Goal: Task Accomplishment & Management: Manage account settings

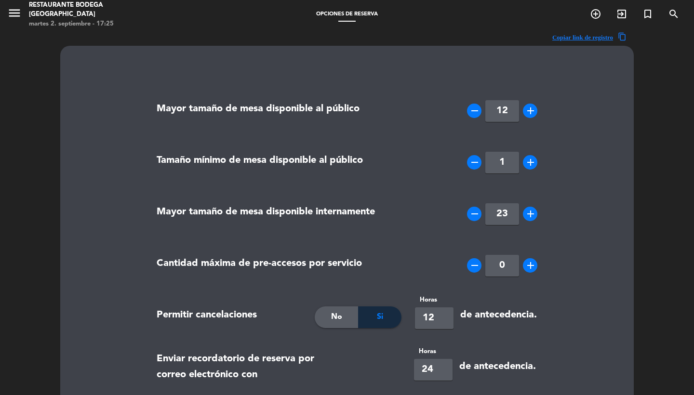
click at [24, 15] on span "menu" at bounding box center [18, 14] width 22 height 23
click at [12, 15] on icon "menu" at bounding box center [14, 13] width 14 height 14
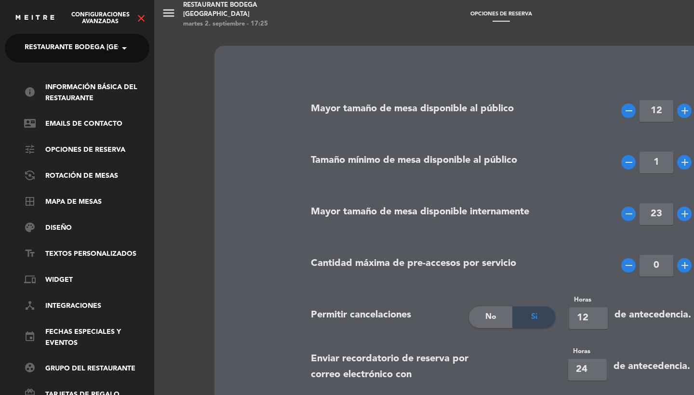
scroll to position [-2, 0]
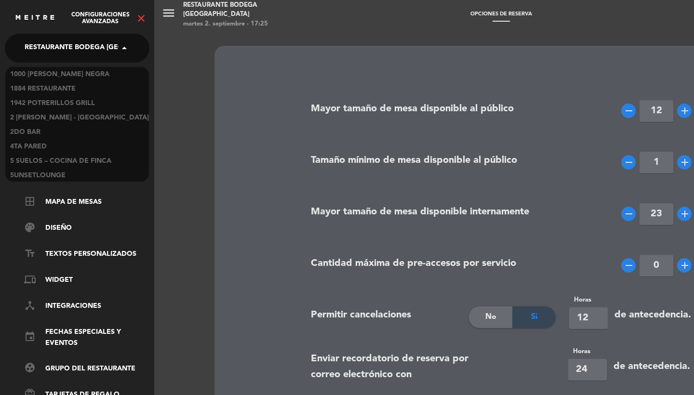
click at [47, 47] on span "Restaurante Bodega [GEOGRAPHIC_DATA]" at bounding box center [101, 48] width 153 height 20
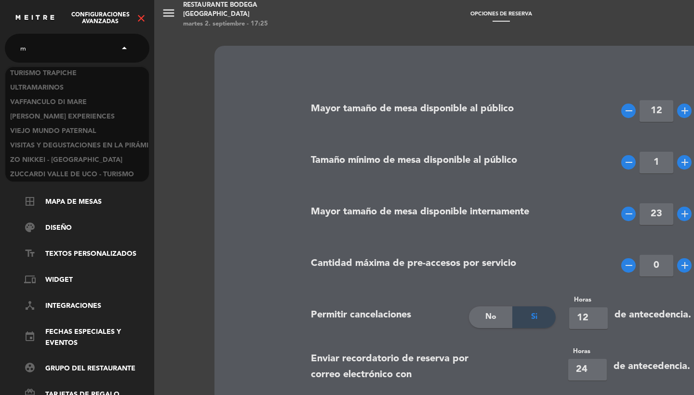
scroll to position [782, 0]
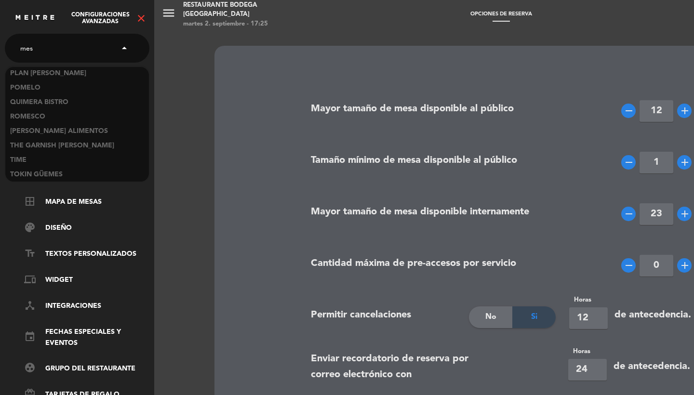
type input "mess"
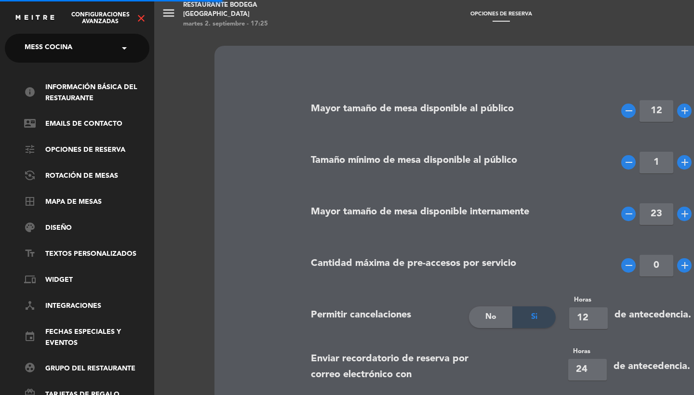
type input "6"
type input "24"
type input "6"
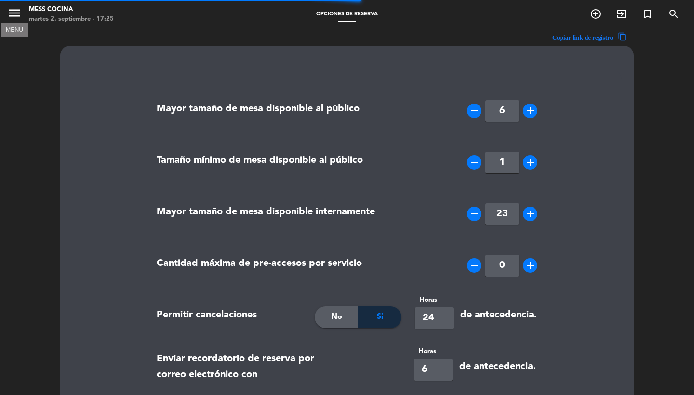
click at [10, 8] on icon "menu" at bounding box center [14, 13] width 14 height 14
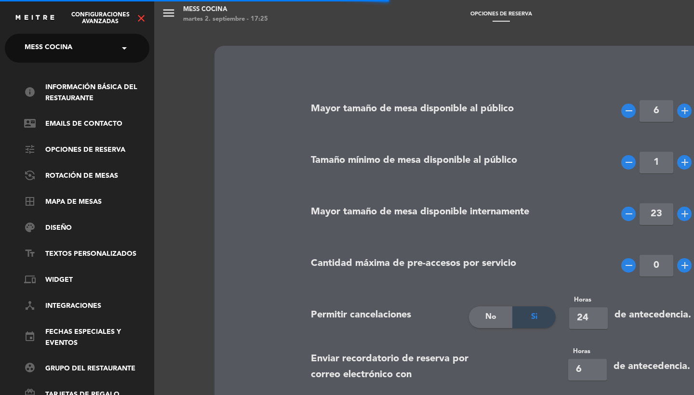
type textarea "<p><strong>*Importante:&nbsp;</strong><br /><br />Si no se presenta, una penali…"
type textarea "<p><strong>*Important:&nbsp;</strong><br /><br />If you do not show up, a penal…"
click at [146, 23] on icon "close" at bounding box center [141, 19] width 12 height 12
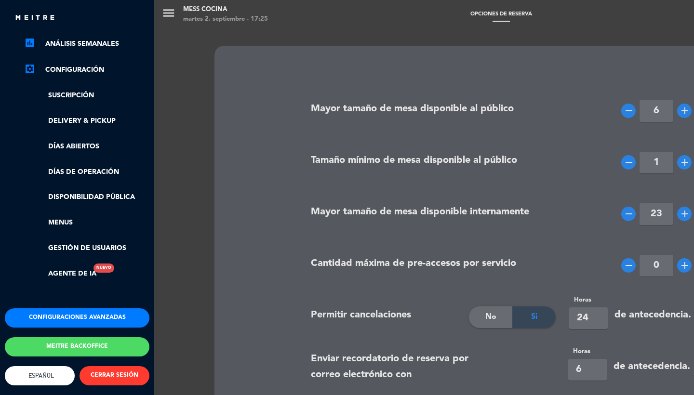
scroll to position [152, 0]
click at [102, 167] on link "Días de Operación" at bounding box center [86, 172] width 125 height 11
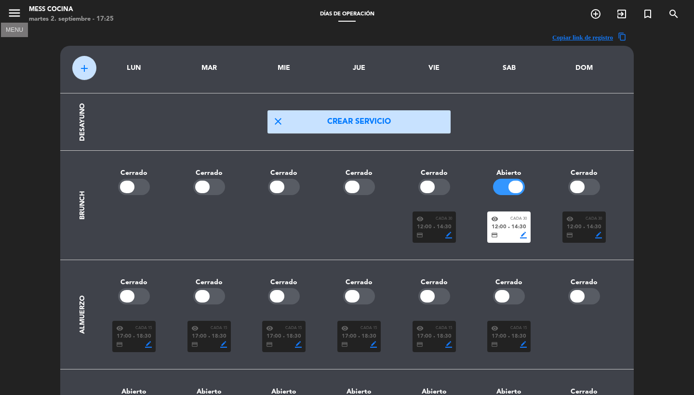
click at [12, 8] on icon "menu" at bounding box center [14, 13] width 14 height 14
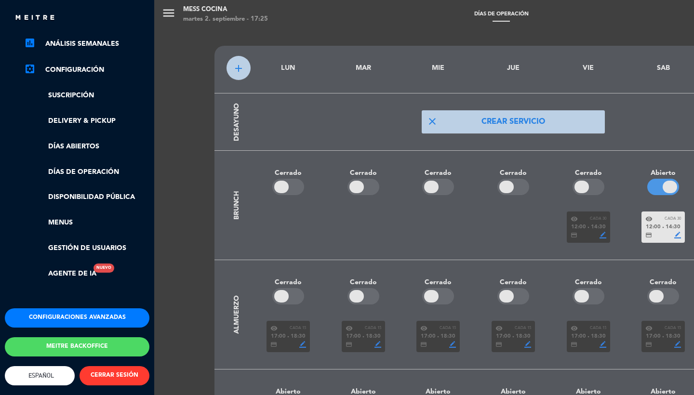
click at [54, 309] on button "Configuraciones avanzadas" at bounding box center [77, 318] width 145 height 19
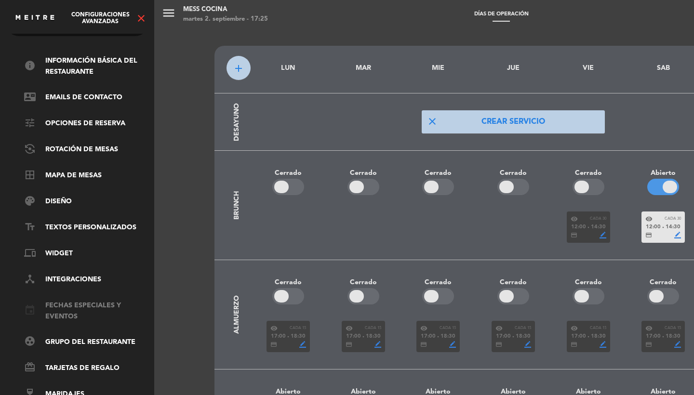
click at [74, 301] on link "event Fechas especiales y eventos" at bounding box center [86, 311] width 125 height 22
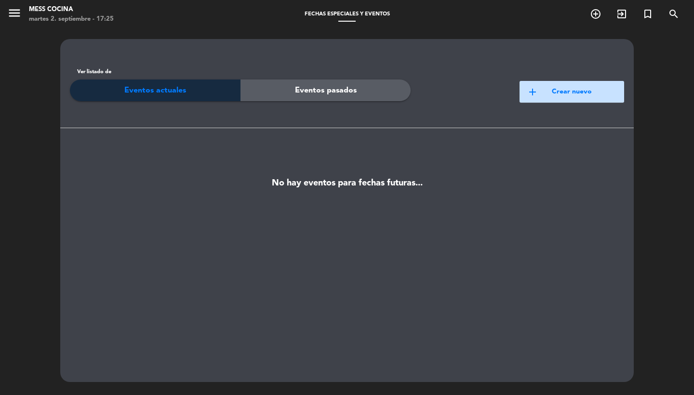
click at [542, 99] on button "add Crear nuevo" at bounding box center [572, 92] width 105 height 22
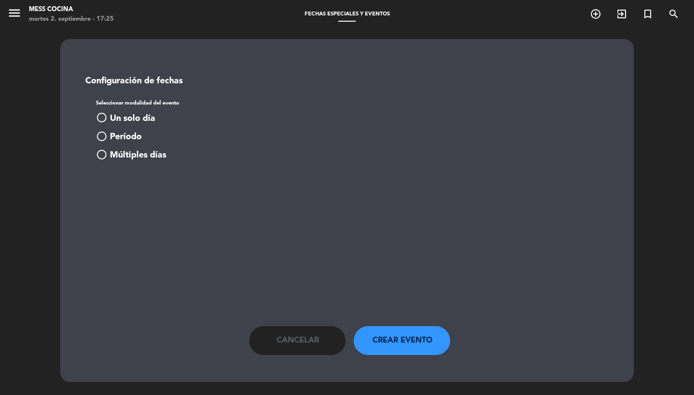
click at [154, 112] on span "Un solo día" at bounding box center [132, 119] width 45 height 14
click at [145, 221] on main "Configuración de fechas Seleccionar modalidad del evento radio_button_checked U…" at bounding box center [347, 205] width 550 height 299
click at [141, 196] on span "[PERSON_NAME]" at bounding box center [133, 192] width 50 height 10
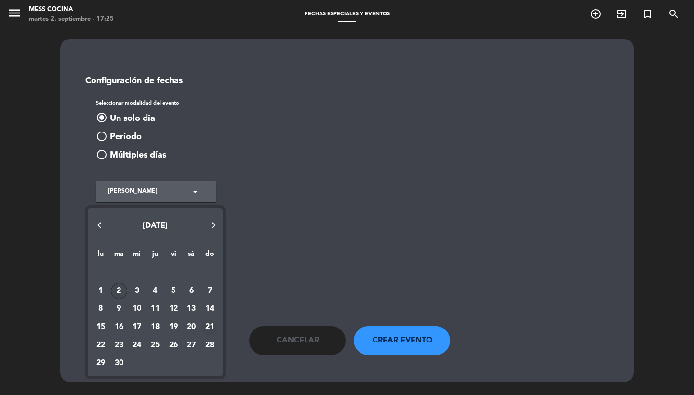
click at [213, 324] on div "21" at bounding box center [209, 327] width 16 height 16
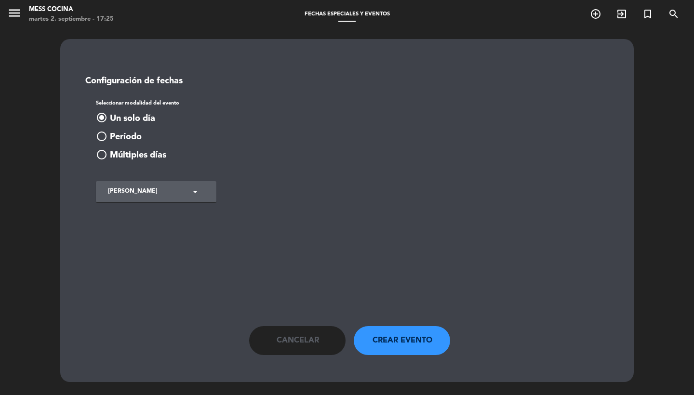
type input "dom. [DATE]"
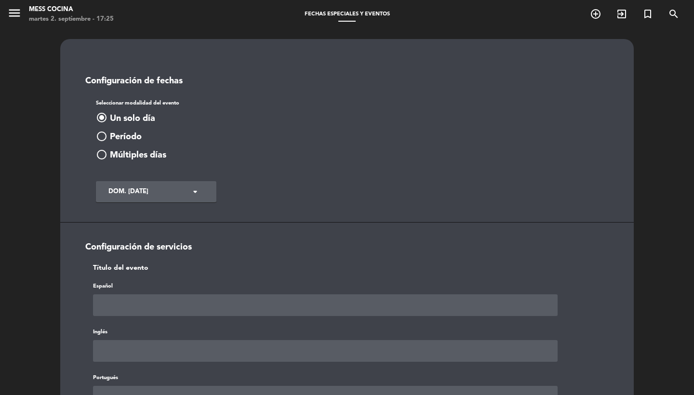
click at [166, 308] on input "text" at bounding box center [325, 306] width 465 height 22
type input "(21/09) BRUNCH"
type input "V"
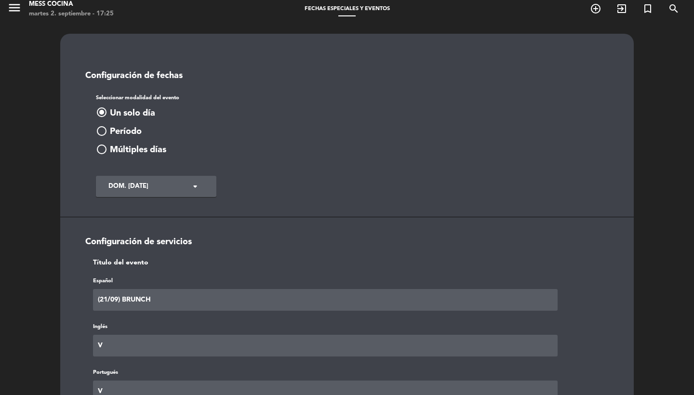
type input "V"
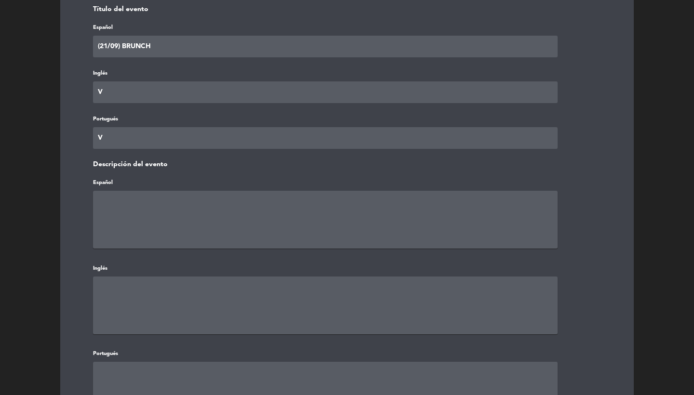
click at [108, 94] on input "V" at bounding box center [325, 92] width 465 height 22
paste input "(21/09) BRUNCH"
type input "(21/09) BRUNCHC"
paste input "(21/09) BRUNCH"
type input "(21/09) BRUNCH"
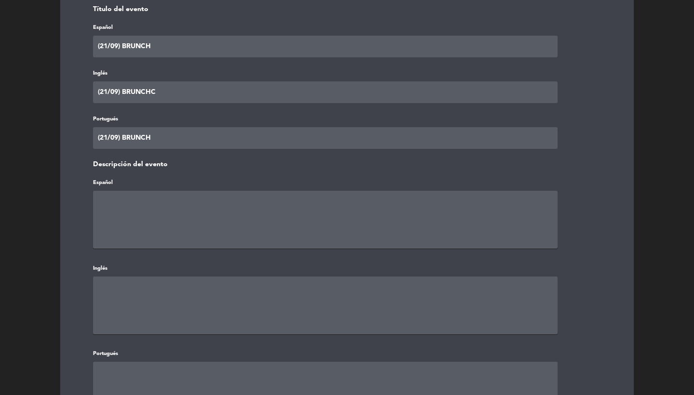
click at [128, 223] on textarea at bounding box center [325, 220] width 465 height 58
paste textarea "(21/09) BRUNCH"
type textarea "(21/09) BRUNCH"
paste textarea "(21/09) BRUNCH"
type textarea "(21/09) BRUNCH"
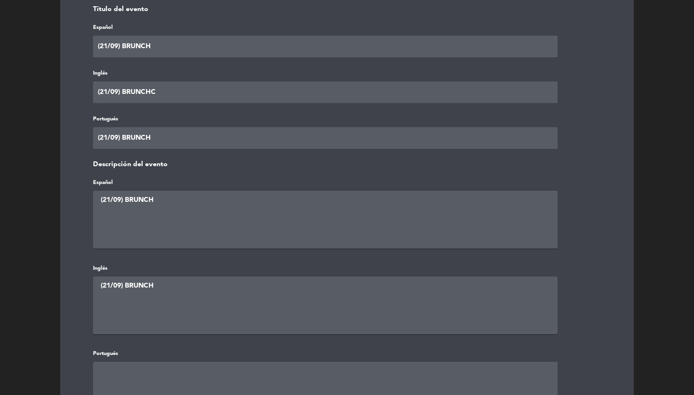
paste textarea "(21/09) BRUNCH"
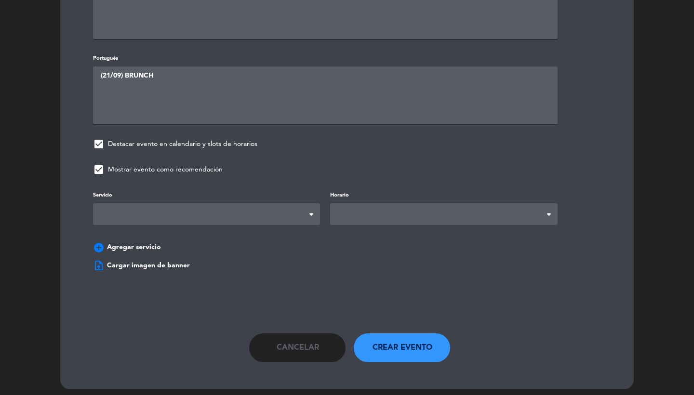
type textarea "(21/09) BRUNCH"
click at [190, 206] on span at bounding box center [206, 215] width 227 height 22
click at [410, 204] on span at bounding box center [443, 215] width 227 height 22
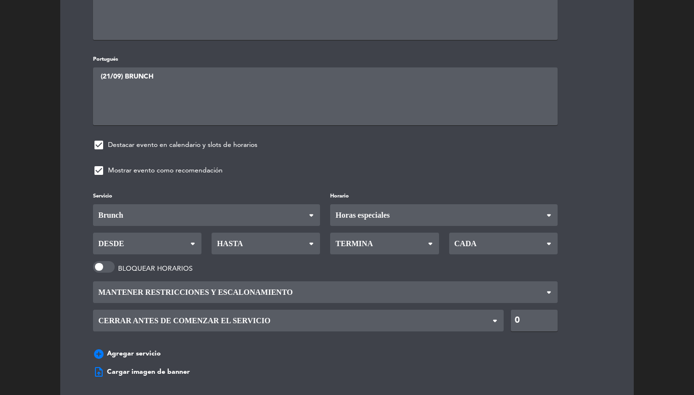
click at [369, 254] on div "Servicio Desayuno Brunch Almuerzo Cena Brunch Desayuno Brunch Almuerzo Cena Hor…" at bounding box center [347, 277] width 537 height 174
click at [144, 246] on span "Desde" at bounding box center [147, 244] width 108 height 22
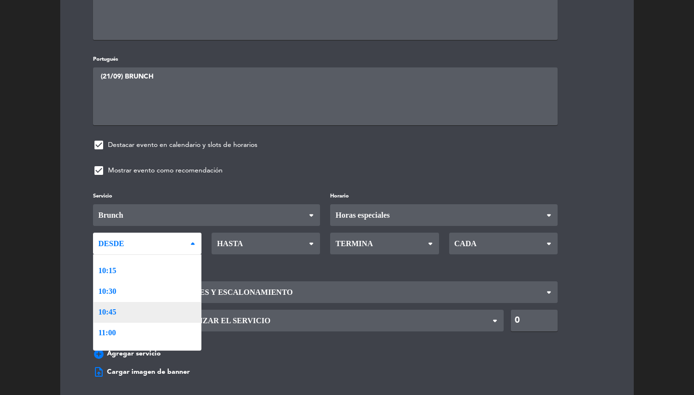
scroll to position [429, 0]
click at [133, 323] on div "Servicio Desayuno Brunch Almuerzo Cena Brunch Desayuno Brunch Almuerzo Cena Hor…" at bounding box center [347, 277] width 537 height 174
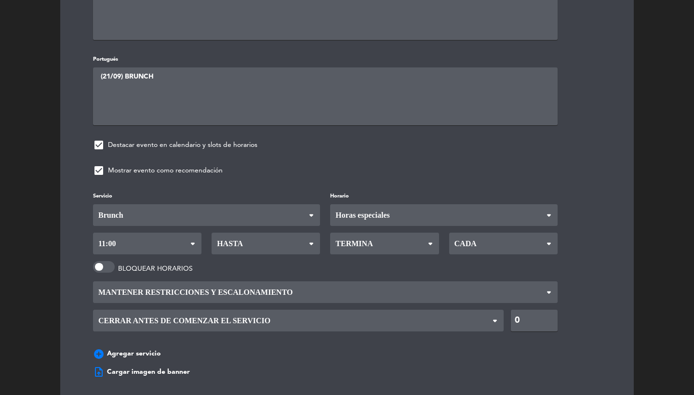
click at [223, 242] on span "Hasta" at bounding box center [229, 243] width 28 height 21
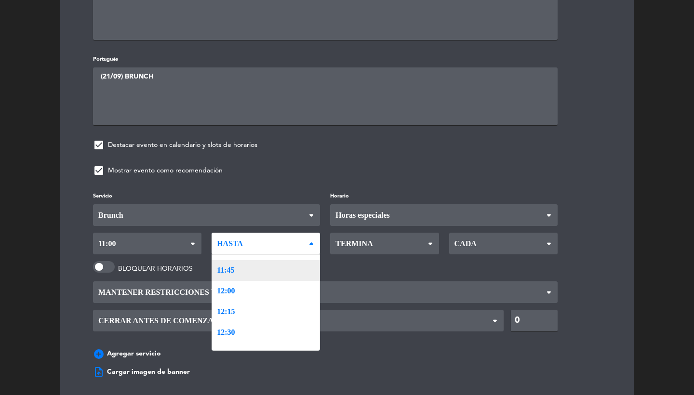
scroll to position [674, 0]
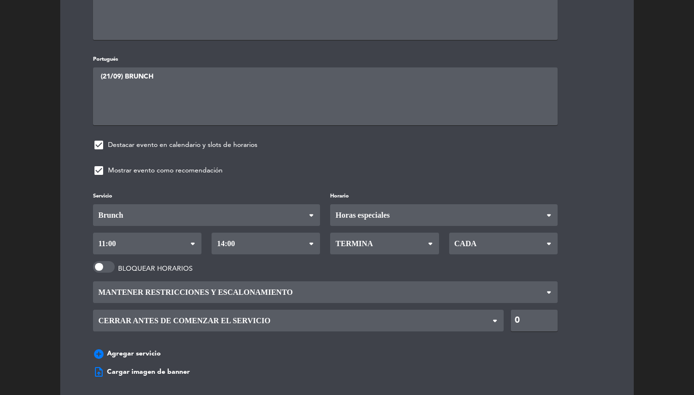
click at [229, 333] on div "Servicio Desayuno Brunch Almuerzo Cena Brunch Desayuno Brunch Almuerzo Cena Hor…" at bounding box center [347, 277] width 537 height 174
click at [395, 233] on span "Termina" at bounding box center [384, 244] width 108 height 22
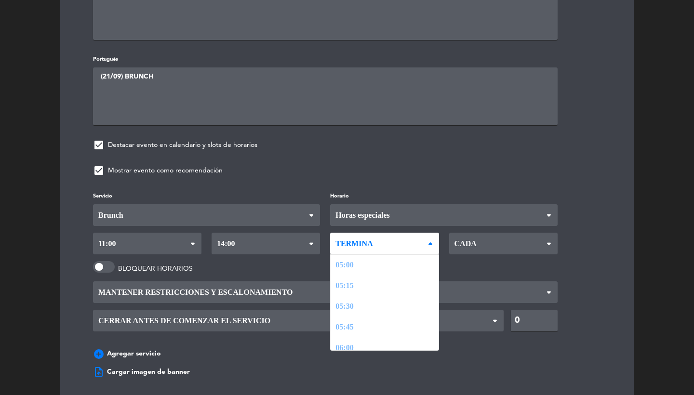
scroll to position [671, 0]
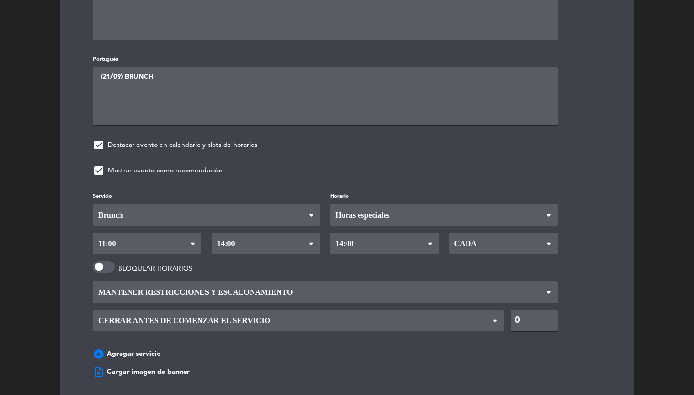
click at [352, 337] on div "Servicio Desayuno Brunch Almuerzo Cena Brunch Desayuno Brunch Almuerzo Cena Hor…" at bounding box center [347, 277] width 537 height 174
click at [470, 233] on span "Cada" at bounding box center [464, 243] width 25 height 21
click at [470, 255] on div "Servicio Desayuno Brunch Almuerzo Cena Brunch Desayuno Brunch Almuerzo Cena Hor…" at bounding box center [347, 277] width 537 height 174
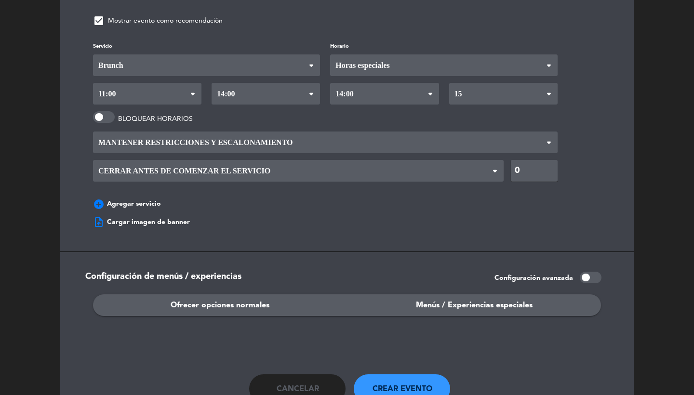
scroll to position [728, 0]
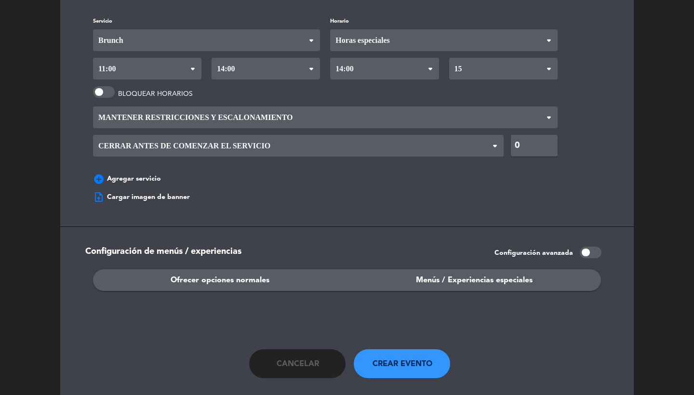
click at [136, 191] on ngx-dropzone-label "upload_file Cargar imagen de banner" at bounding box center [141, 197] width 97 height 12
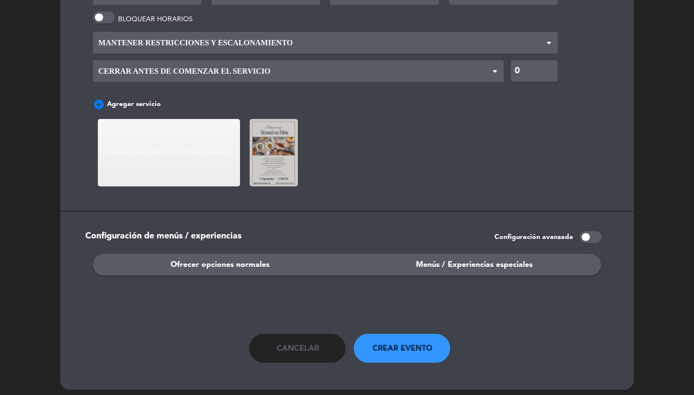
scroll to position [802, 0]
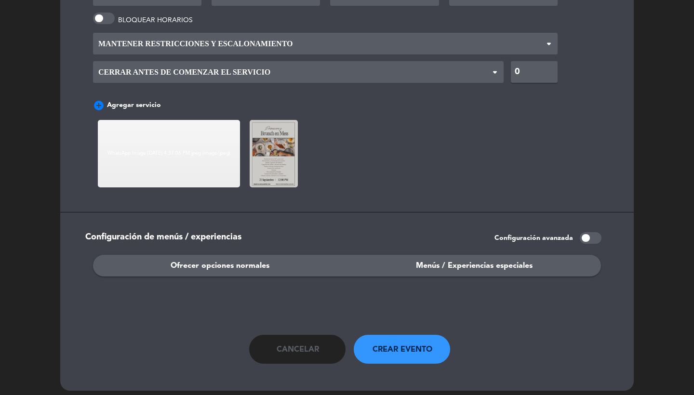
click at [444, 263] on span "Menús / Experiencias especiales" at bounding box center [474, 266] width 117 height 13
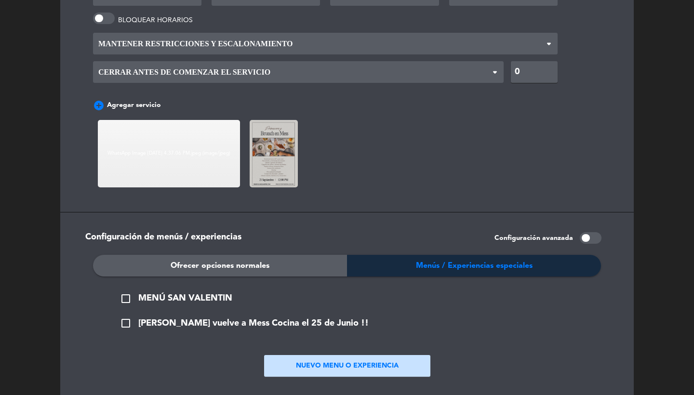
scroll to position [905, 0]
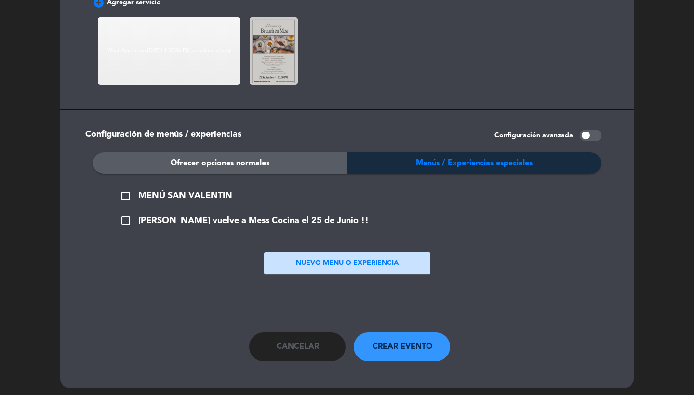
click at [291, 255] on button "NUEVO MENU O EXPERIENCIA" at bounding box center [347, 264] width 166 height 22
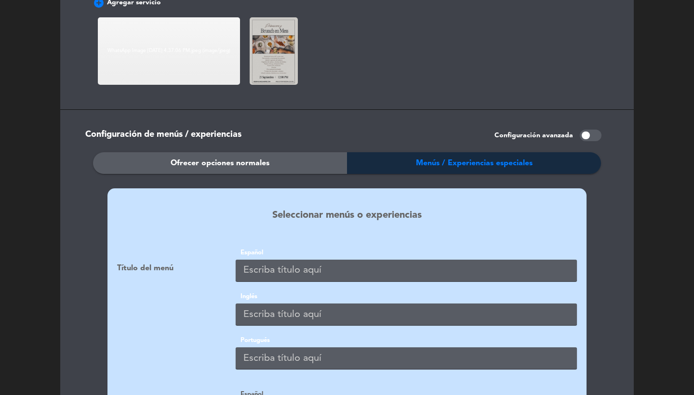
click at [271, 260] on input "text" at bounding box center [406, 271] width 341 height 22
type input "BRUNCH EN MESS"
paste input "BRUNCH EN MESS"
type input "BRUNCH EN MESS"
paste input "BRUNCH EN MESS"
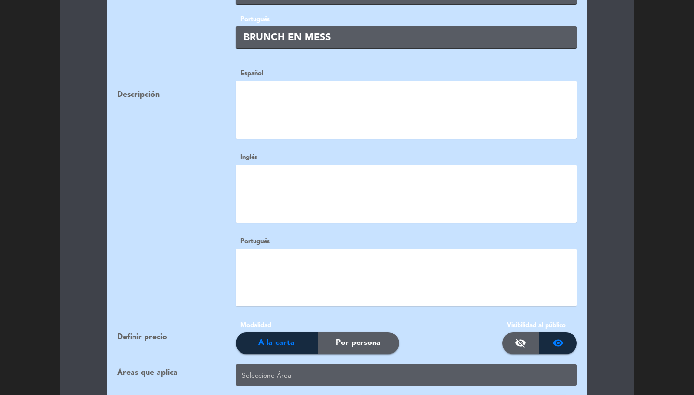
scroll to position [1330, 0]
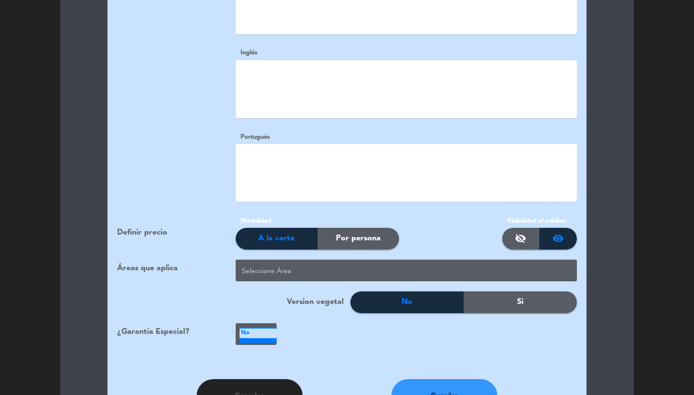
type input "BRUNCH EN MESS"
click at [367, 232] on span "Por persona" at bounding box center [358, 238] width 45 height 13
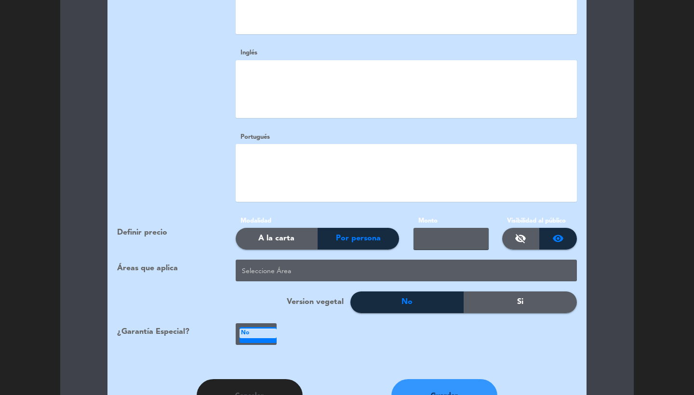
click at [404, 226] on div "Modalidad A la carta Por persona" at bounding box center [317, 233] width 178 height 34
click at [429, 228] on input "text" at bounding box center [451, 239] width 75 height 22
type input "50.000"
click at [329, 265] on div at bounding box center [408, 272] width 337 height 16
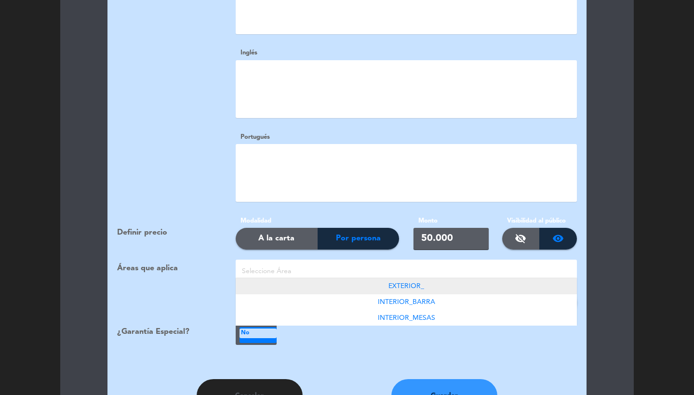
click at [389, 280] on div "EXTERIOR_" at bounding box center [406, 287] width 341 height 16
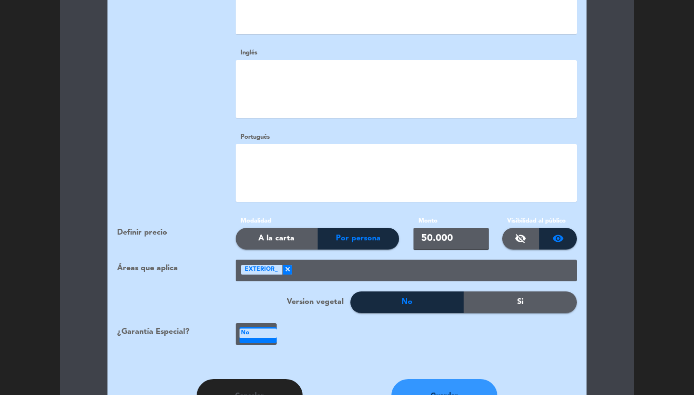
click at [375, 260] on ng-select "Seleccione Área × EXTERIOR_ ×" at bounding box center [406, 271] width 341 height 22
click at [375, 264] on div at bounding box center [434, 272] width 285 height 16
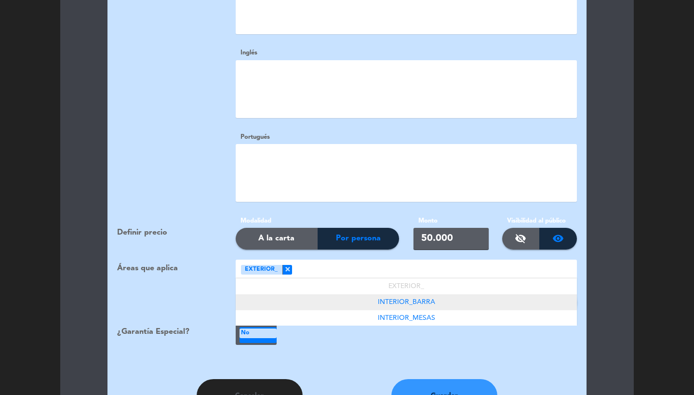
click at [371, 295] on div "INTERIOR_BARRA" at bounding box center [406, 303] width 341 height 16
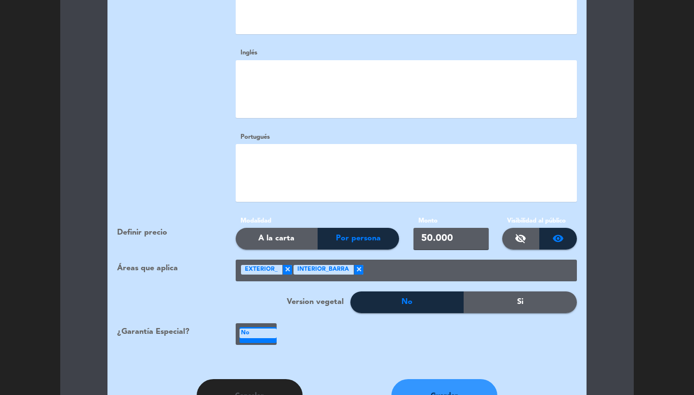
click at [370, 264] on div at bounding box center [470, 272] width 214 height 16
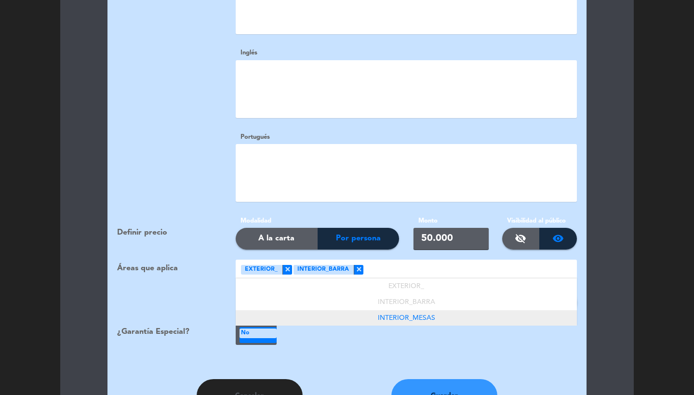
click at [406, 298] on div "EXTERIOR_ INTERIOR_BARRA INTERIOR_MESAS" at bounding box center [406, 303] width 341 height 48
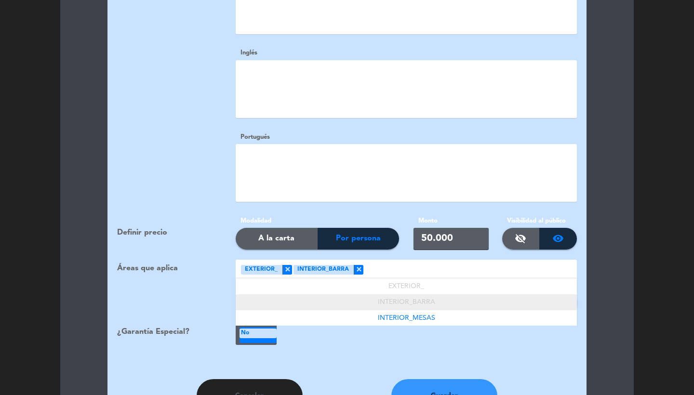
click at [408, 299] on span "INTERIOR_BARRA" at bounding box center [406, 302] width 57 height 7
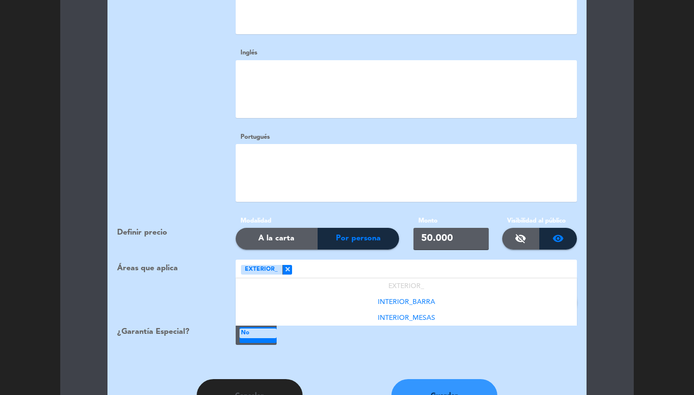
click at [406, 264] on div at bounding box center [434, 272] width 285 height 16
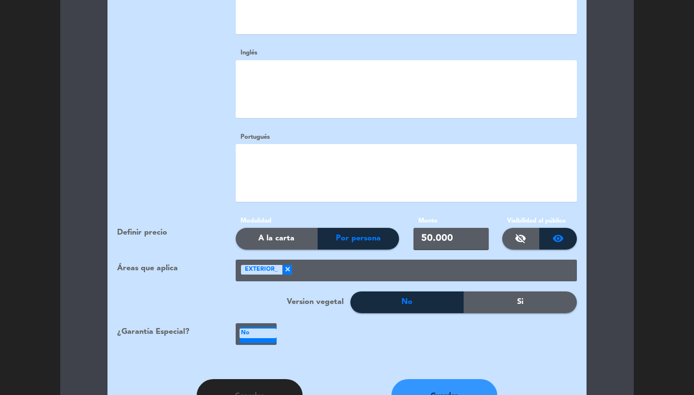
click at [391, 260] on ng-select "Seleccione Área × EXTERIOR_ ×" at bounding box center [406, 271] width 341 height 22
click at [391, 264] on div at bounding box center [434, 272] width 285 height 16
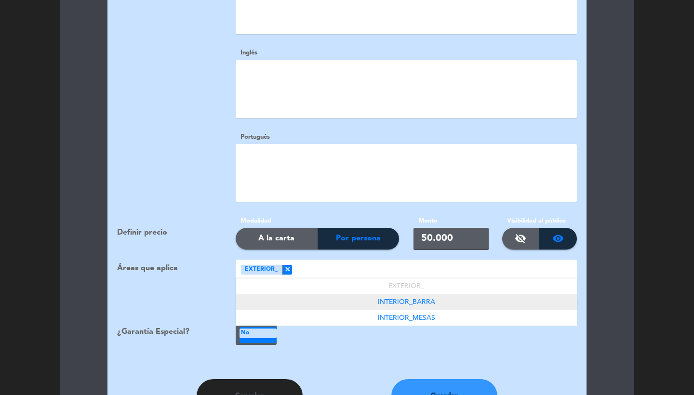
click at [403, 295] on div "INTERIOR_BARRA" at bounding box center [406, 303] width 341 height 16
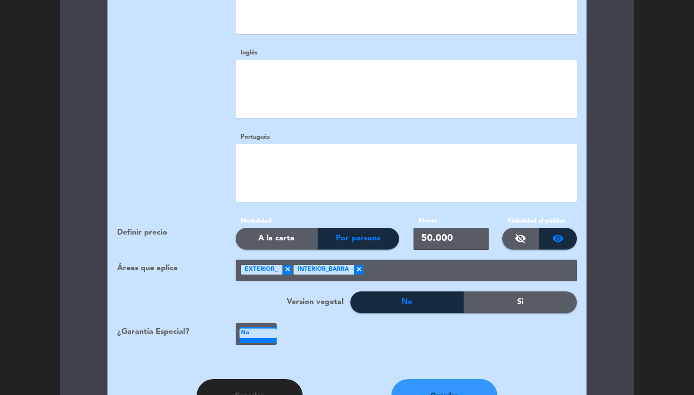
click at [386, 264] on div at bounding box center [470, 272] width 214 height 16
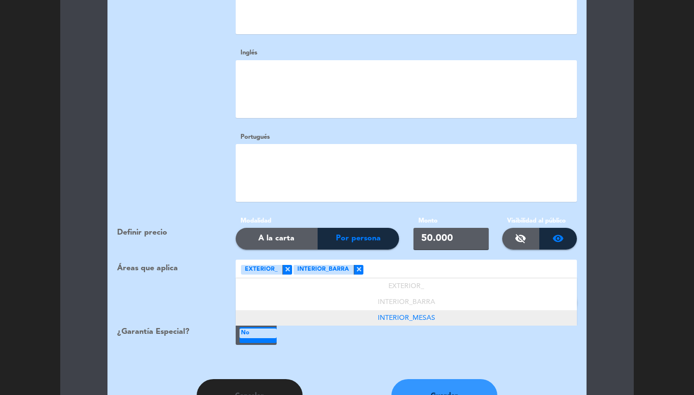
click at [400, 312] on div "INTERIOR_MESAS" at bounding box center [406, 318] width 341 height 16
click at [400, 323] on div at bounding box center [427, 334] width 300 height 22
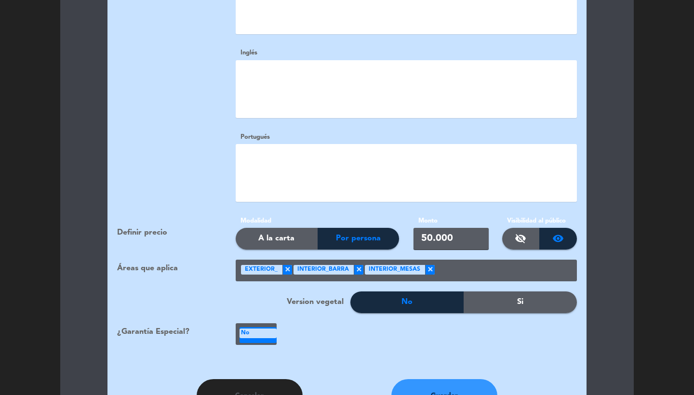
click at [265, 329] on div "No" at bounding box center [258, 334] width 37 height 10
click at [255, 345] on icon "credit_card" at bounding box center [257, 351] width 12 height 12
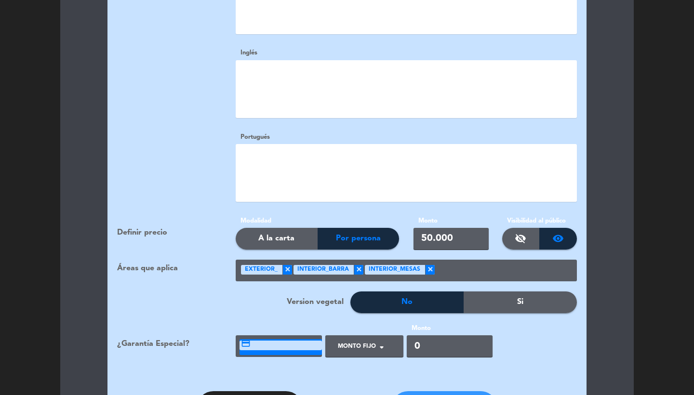
click at [345, 340] on div at bounding box center [360, 350] width 55 height 22
click at [369, 381] on span "Por persona" at bounding box center [359, 386] width 43 height 10
click at [452, 336] on input "0" at bounding box center [455, 347] width 86 height 22
type input "25000"
click at [506, 364] on div "Título del menú Español BRUNCH EN MESS Inglés BRUNCH EN MESS Portugués BRUNCH E…" at bounding box center [346, 94] width 479 height 593
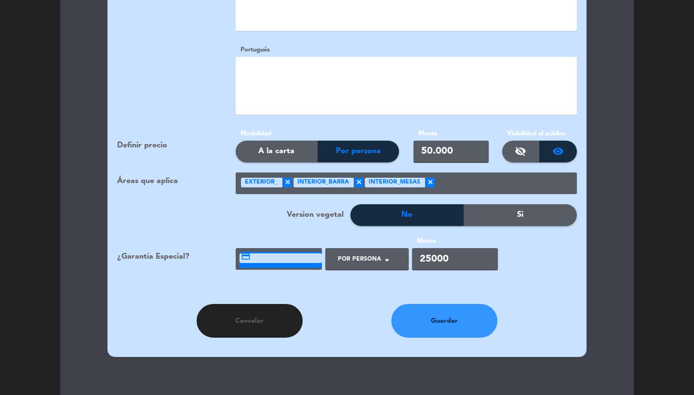
scroll to position [1418, 0]
click at [450, 316] on button "Guardar" at bounding box center [444, 321] width 106 height 34
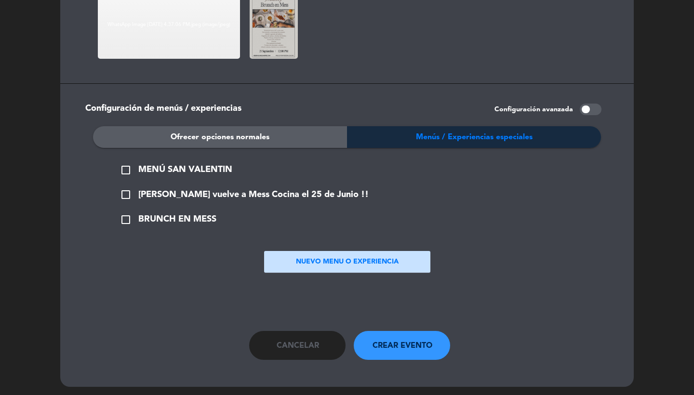
click at [182, 213] on span "BRUNCH EN MESS" at bounding box center [177, 220] width 78 height 14
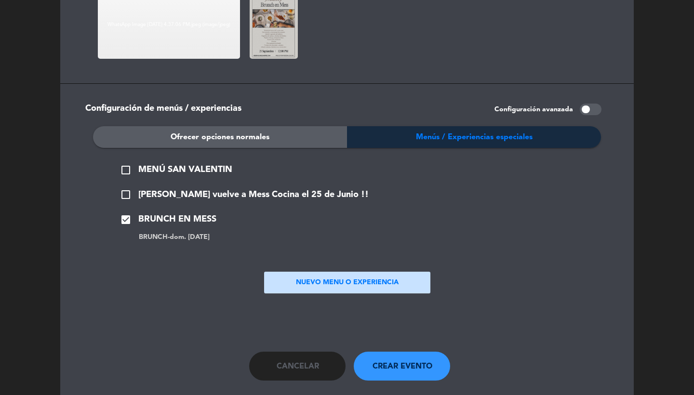
click at [407, 361] on span "Crear evento" at bounding box center [403, 367] width 60 height 13
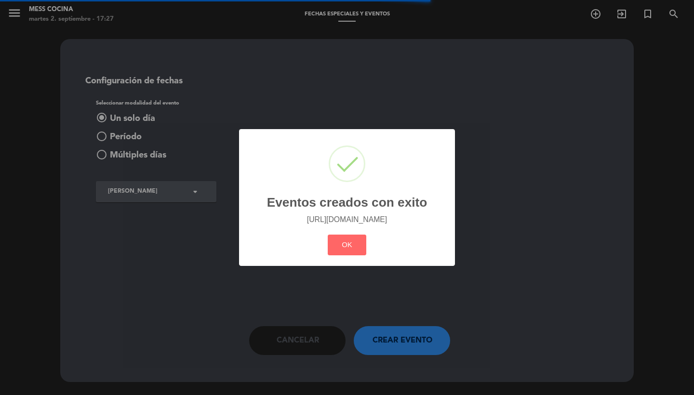
scroll to position [0, 0]
drag, startPoint x: 447, startPoint y: 218, endPoint x: 250, endPoint y: 223, distance: 196.7
click at [250, 223] on div "? ! i Eventos creados con exito × [URL][DOMAIN_NAME] OK Cancel" at bounding box center [347, 197] width 216 height 137
copy link "[URL][DOMAIN_NAME]"
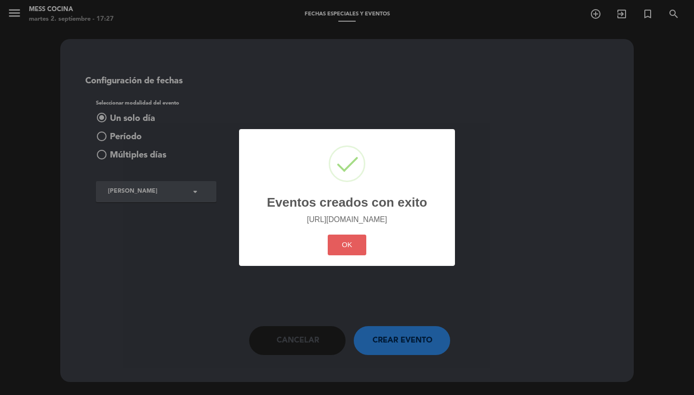
click at [362, 237] on button "OK" at bounding box center [347, 245] width 39 height 21
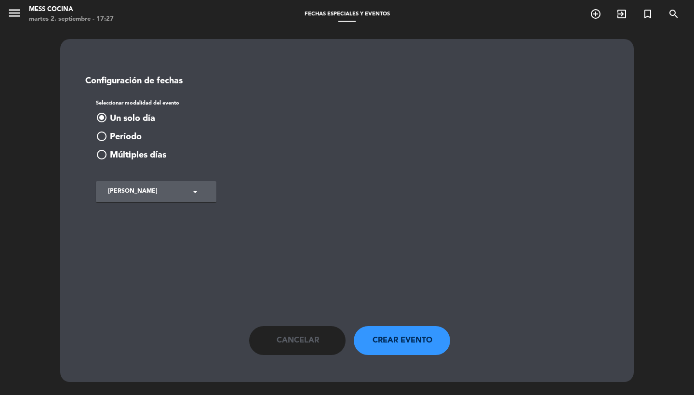
click at [300, 340] on span "Cancelar" at bounding box center [298, 341] width 42 height 13
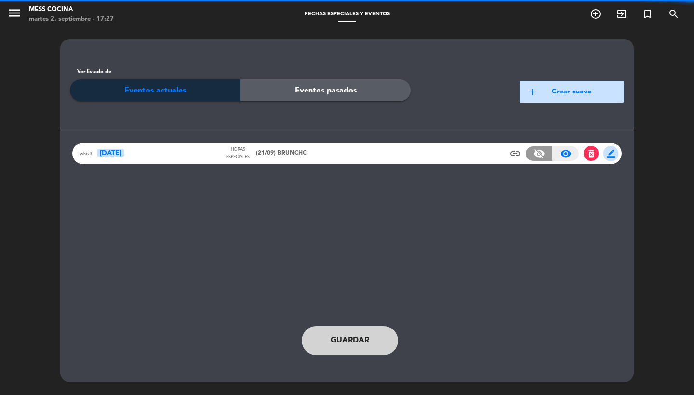
click at [359, 157] on div "whtx3 [DATE] Horas especiales (21/09) BRUNCHC insert_link visibility_off visibi…" at bounding box center [347, 154] width 550 height 22
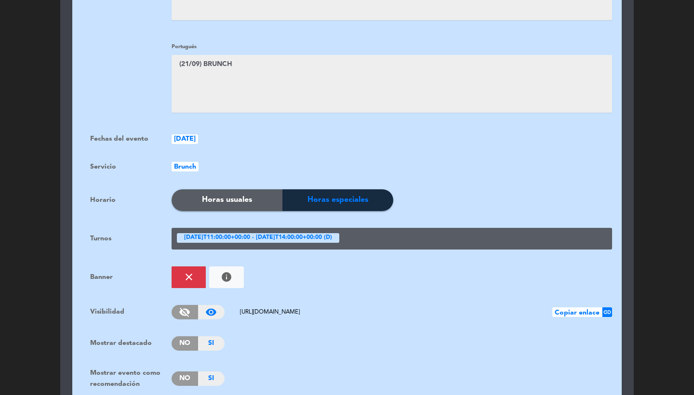
scroll to position [219, 0]
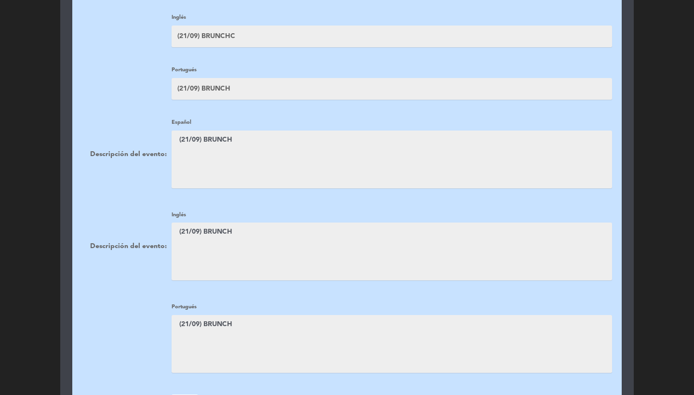
click at [246, 151] on textarea at bounding box center [392, 160] width 441 height 58
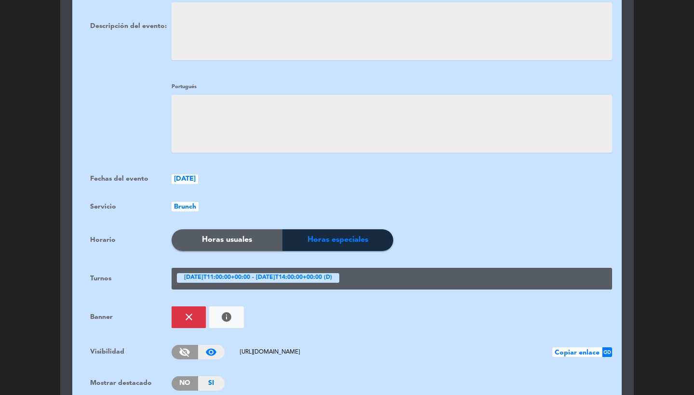
scroll to position [472, 0]
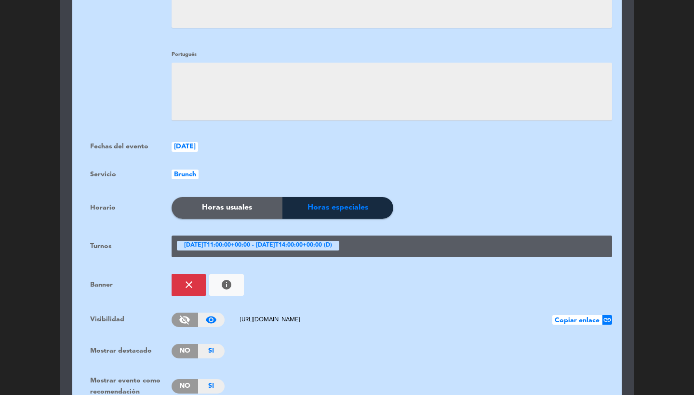
click at [181, 379] on span "No" at bounding box center [185, 386] width 27 height 14
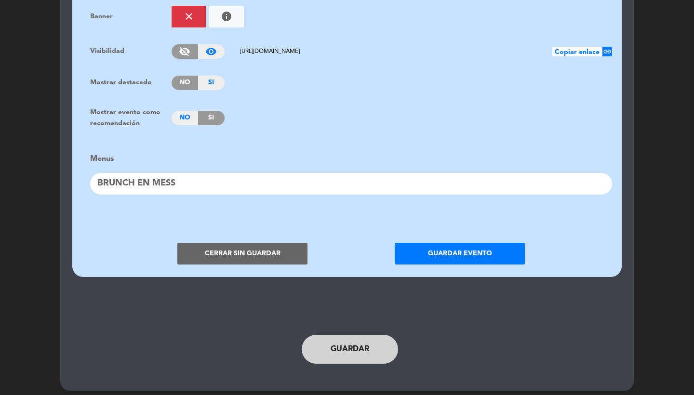
scroll to position [740, 0]
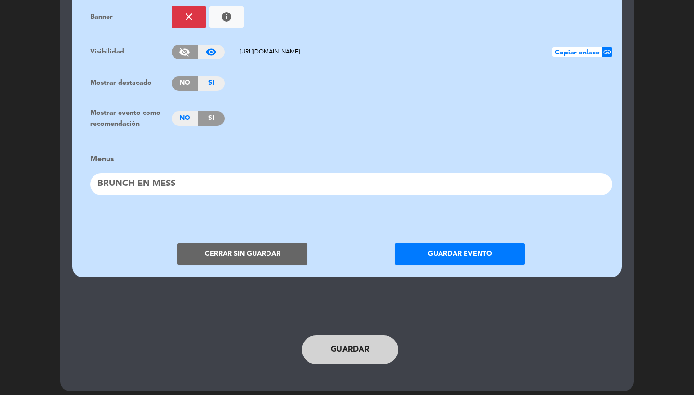
click at [437, 243] on button "Guardar evento" at bounding box center [460, 254] width 130 height 22
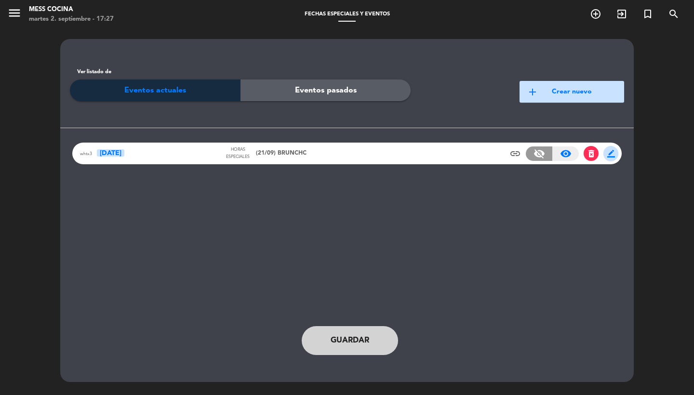
click at [342, 343] on span "Guardar" at bounding box center [350, 341] width 39 height 13
click at [13, 12] on icon "menu" at bounding box center [14, 13] width 14 height 14
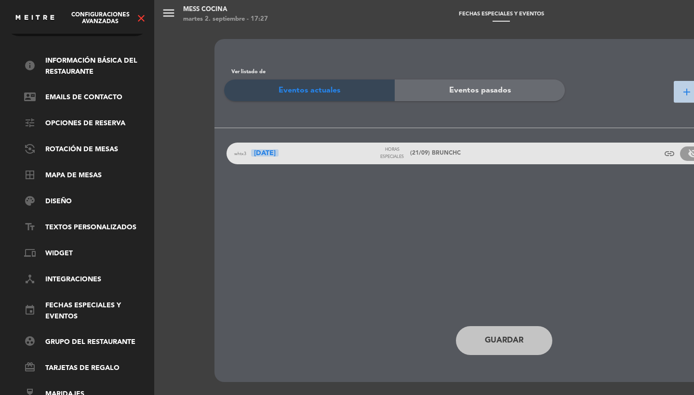
click at [141, 20] on icon "close" at bounding box center [141, 19] width 12 height 12
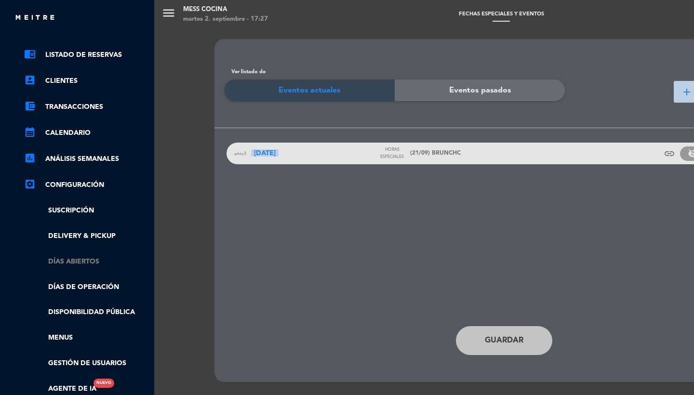
click at [82, 263] on link "Días abiertos" at bounding box center [86, 261] width 125 height 11
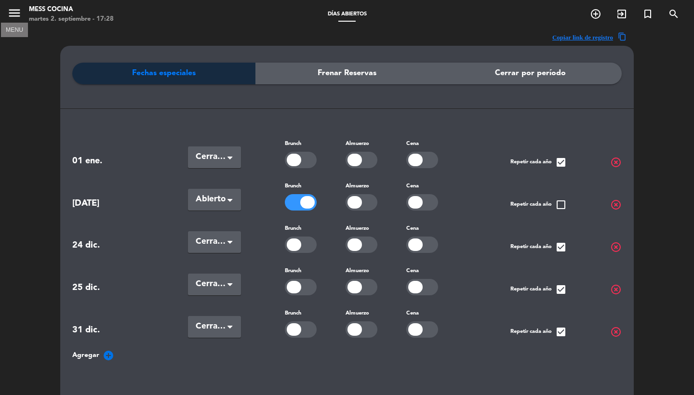
click at [18, 13] on icon "menu" at bounding box center [14, 13] width 14 height 14
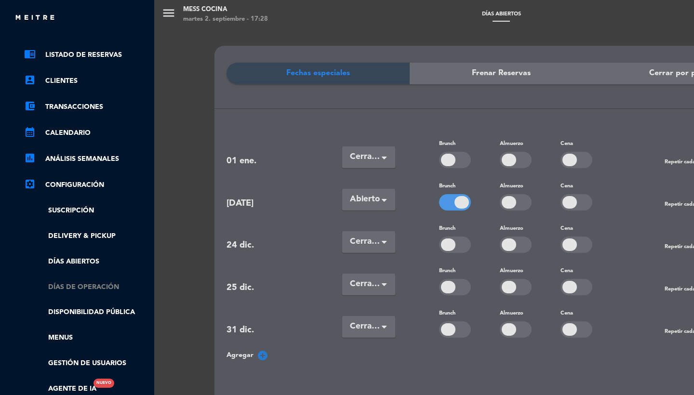
click at [102, 289] on link "Días de Operación" at bounding box center [86, 287] width 125 height 11
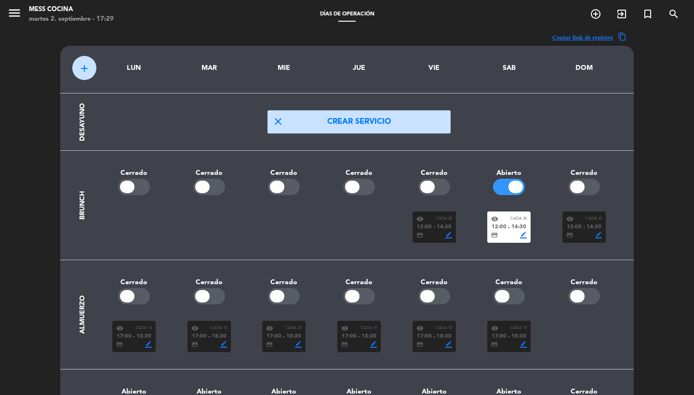
click at [20, 11] on icon "menu" at bounding box center [14, 13] width 14 height 14
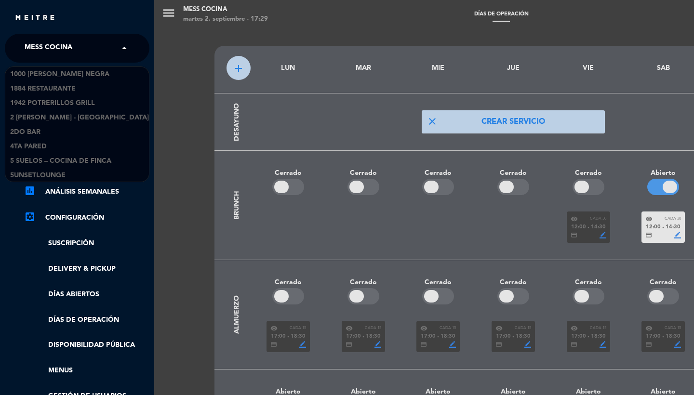
click at [58, 46] on span "Mess Cocina" at bounding box center [49, 48] width 48 height 20
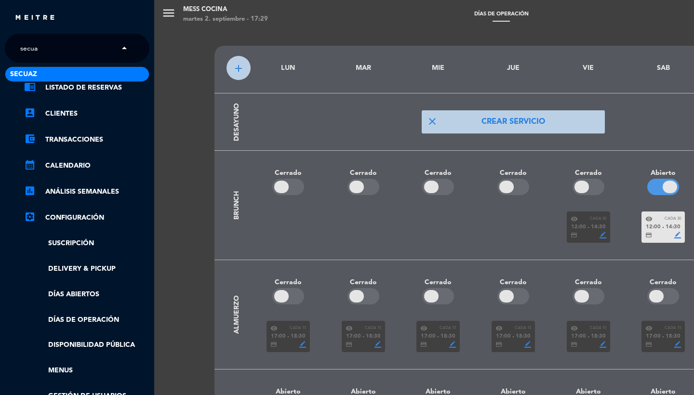
type input "secuaz"
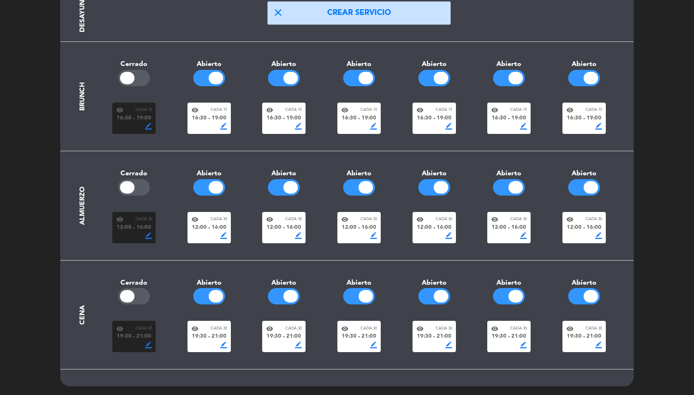
scroll to position [108, 0]
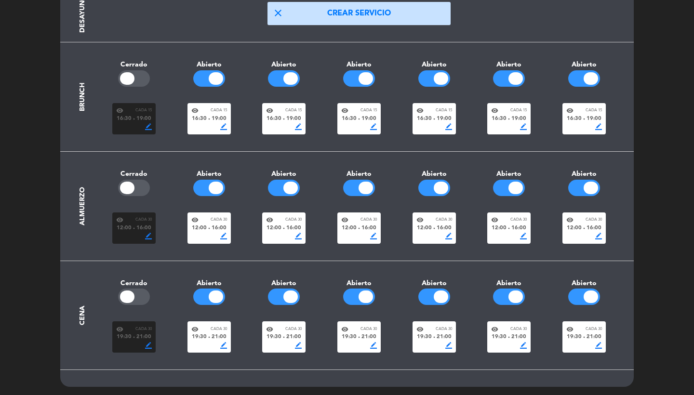
click at [295, 75] on div at bounding box center [290, 78] width 14 height 13
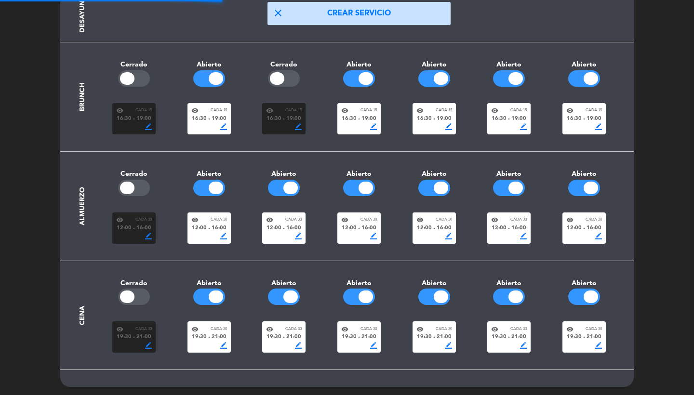
click at [284, 190] on div at bounding box center [290, 188] width 14 height 13
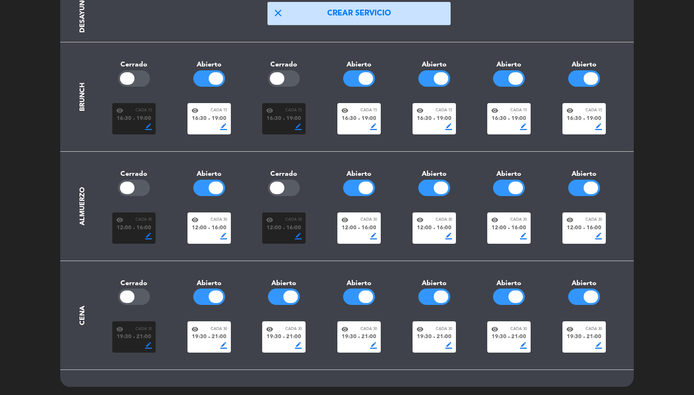
click at [201, 70] on div at bounding box center [209, 78] width 32 height 16
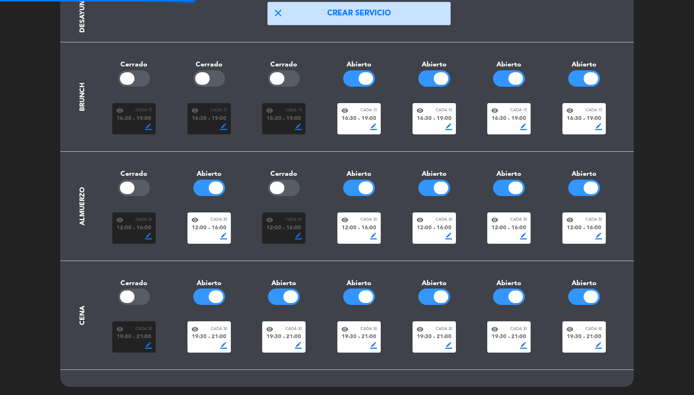
click at [367, 75] on div at bounding box center [366, 78] width 14 height 13
click at [437, 76] on div at bounding box center [441, 78] width 14 height 13
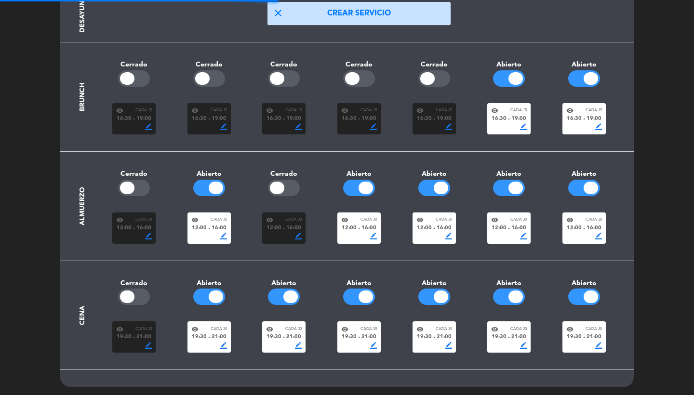
click at [515, 76] on div at bounding box center [516, 78] width 14 height 13
click at [584, 75] on div at bounding box center [591, 78] width 14 height 13
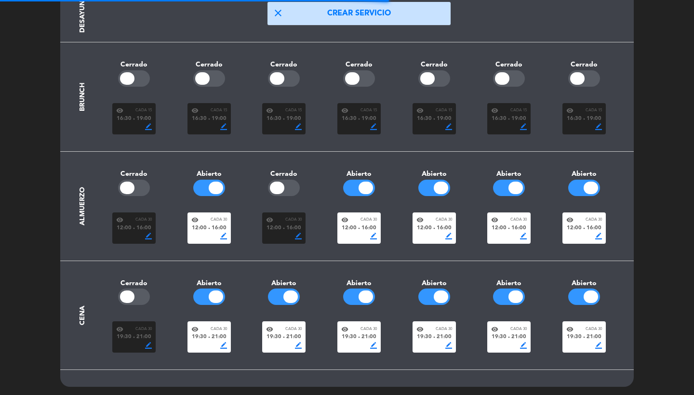
click at [207, 184] on div at bounding box center [209, 188] width 32 height 16
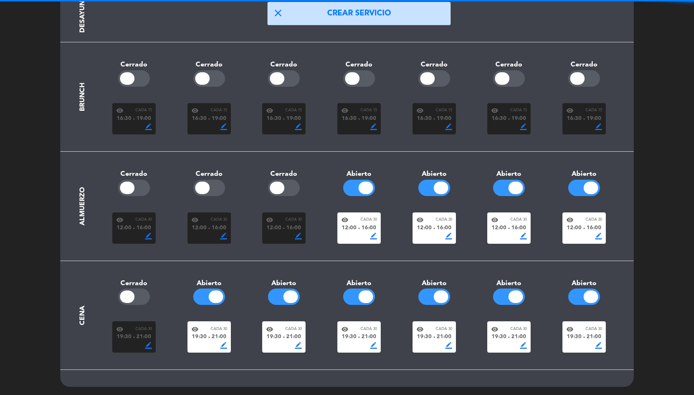
click at [365, 184] on div at bounding box center [366, 188] width 14 height 13
click at [439, 184] on div at bounding box center [441, 188] width 14 height 13
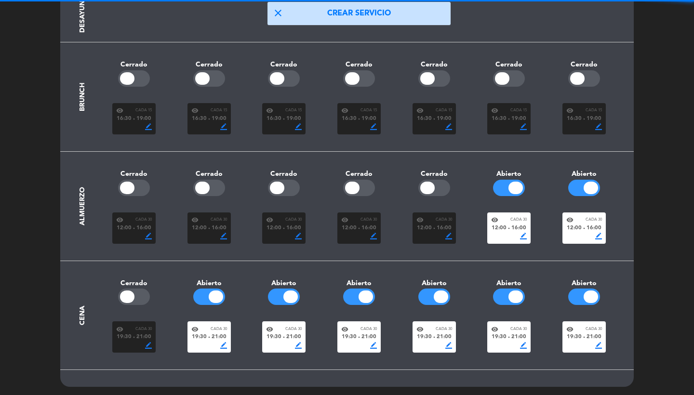
click at [490, 184] on div at bounding box center [509, 188] width 75 height 16
click at [526, 187] on div at bounding box center [509, 188] width 75 height 16
drag, startPoint x: 512, startPoint y: 187, endPoint x: 522, endPoint y: 186, distance: 9.7
click at [512, 187] on div at bounding box center [516, 188] width 14 height 13
click at [594, 185] on div at bounding box center [591, 188] width 14 height 13
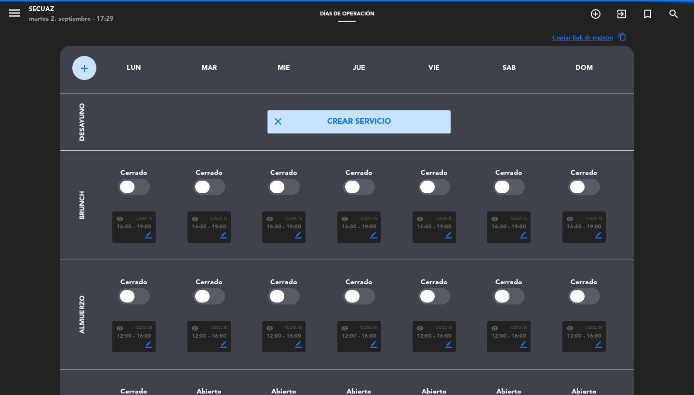
scroll to position [100, 0]
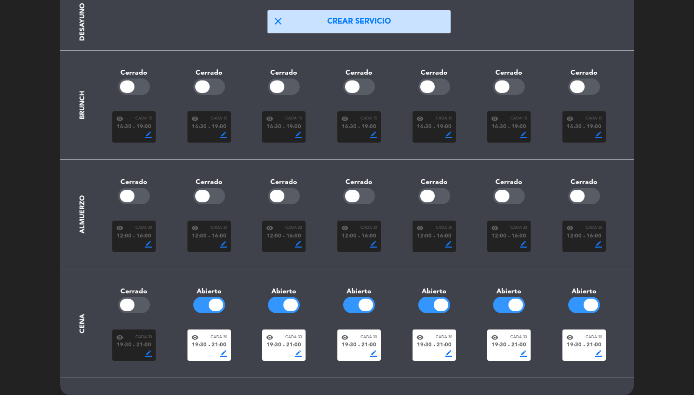
click at [431, 239] on span "12:00" at bounding box center [424, 236] width 15 height 9
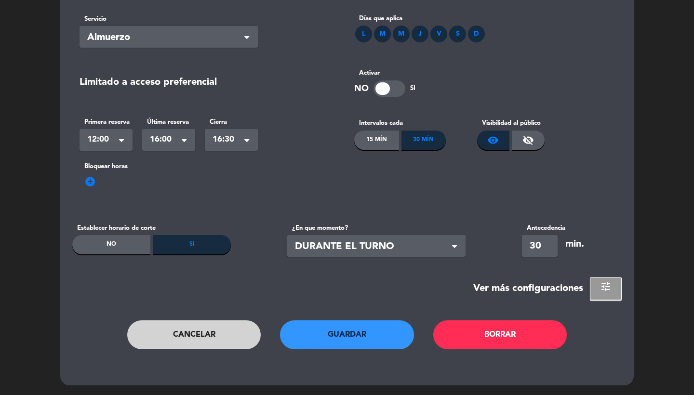
scroll to position [0, 0]
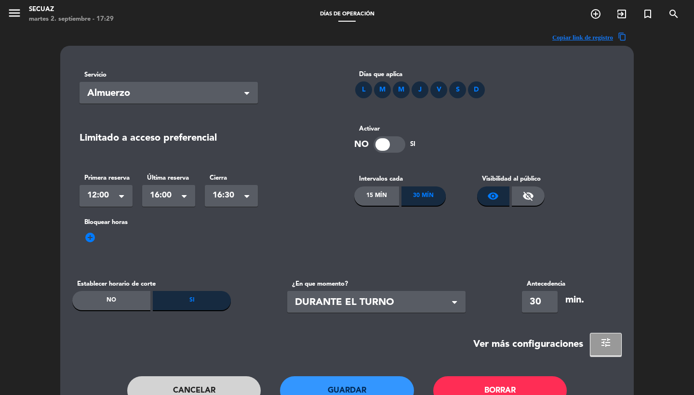
click at [520, 196] on div "visibility_off" at bounding box center [528, 196] width 33 height 19
click at [353, 384] on button "Guardar" at bounding box center [347, 390] width 134 height 29
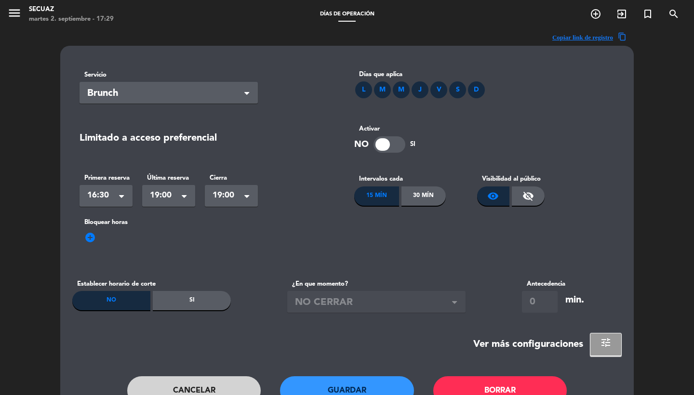
click at [521, 205] on div "visibility_off" at bounding box center [528, 196] width 33 height 19
click at [362, 383] on button "Guardar" at bounding box center [347, 390] width 134 height 29
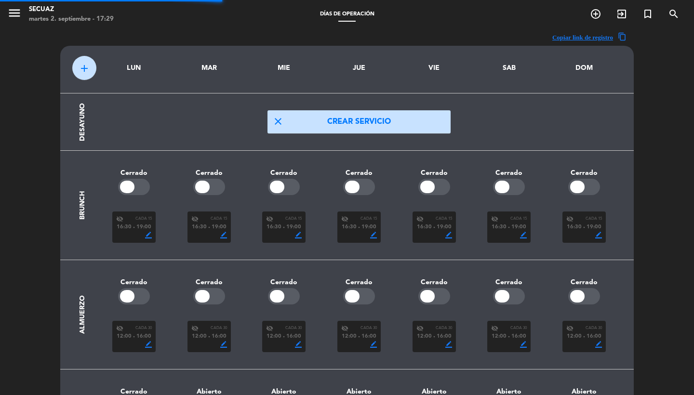
click at [606, 3] on div "menu secuaz martes 2. septiembre - 17:29 [PERSON_NAME] de Operación add_circle_…" at bounding box center [347, 14] width 694 height 29
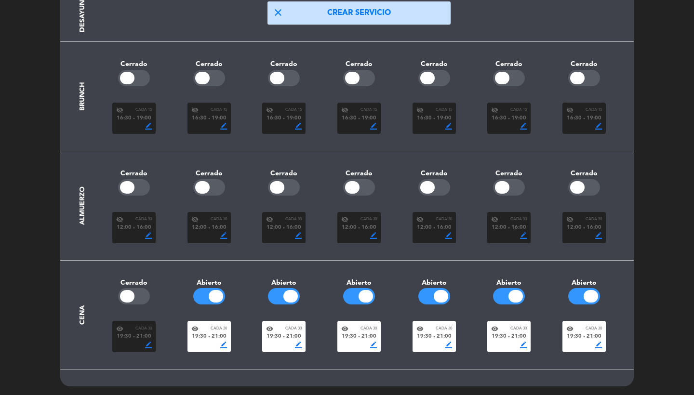
scroll to position [108, 0]
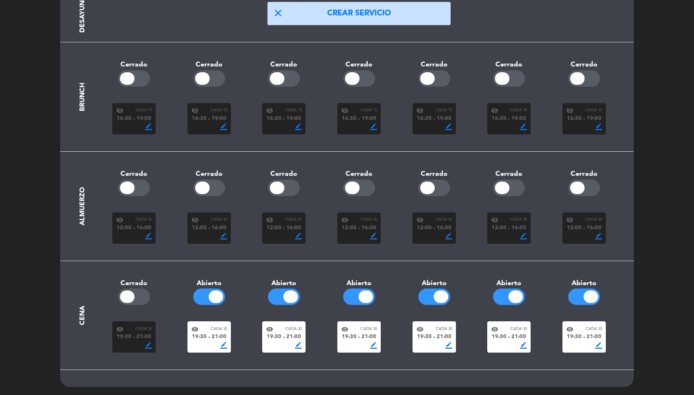
click at [281, 342] on div "border_color" at bounding box center [284, 345] width 36 height 7
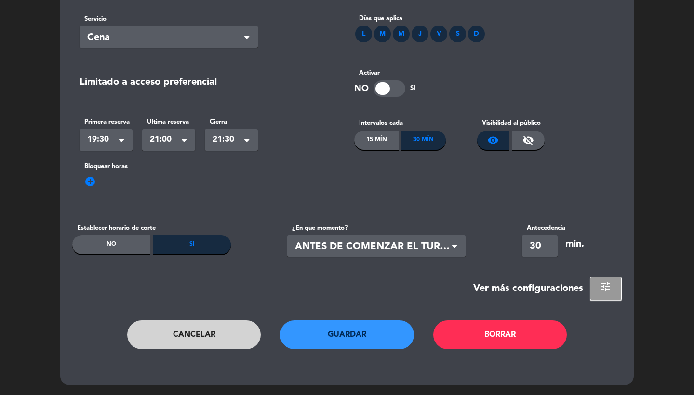
scroll to position [0, 0]
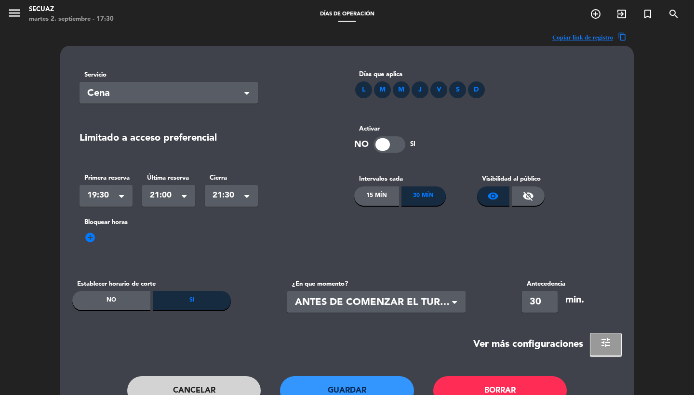
click at [179, 388] on button "Cancelar" at bounding box center [194, 390] width 134 height 29
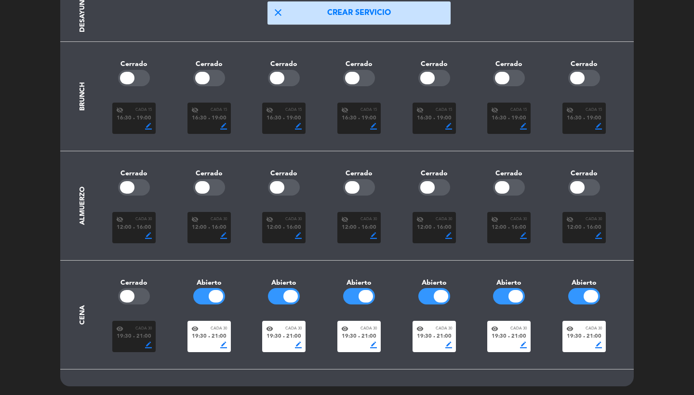
scroll to position [108, 0]
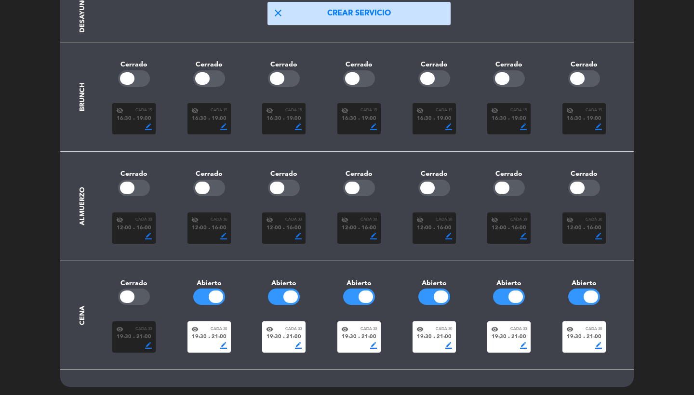
click at [349, 118] on span "16:30" at bounding box center [349, 119] width 15 height 9
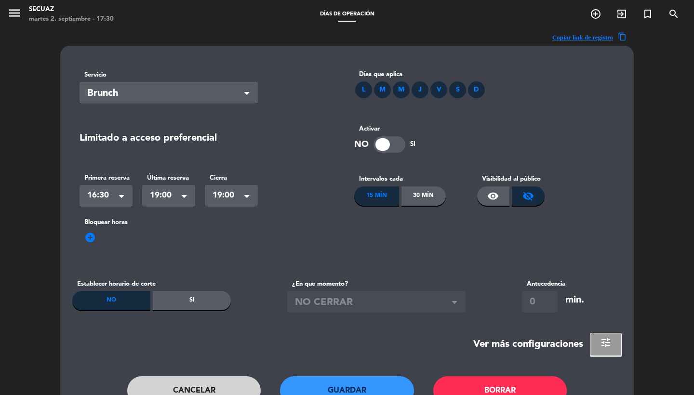
click at [186, 198] on span at bounding box center [184, 197] width 5 height 7
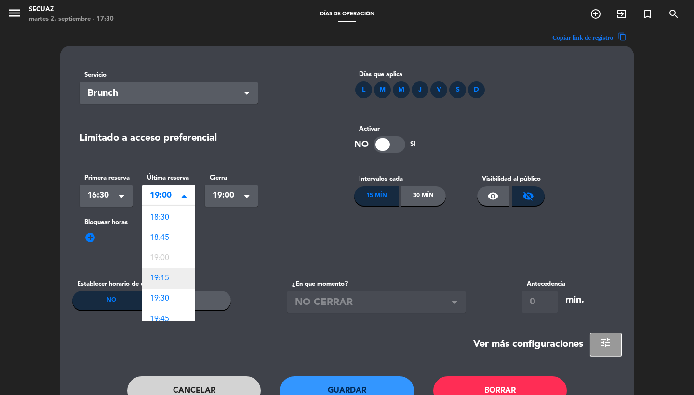
scroll to position [159, 0]
click at [175, 241] on div "18:45" at bounding box center [168, 239] width 53 height 20
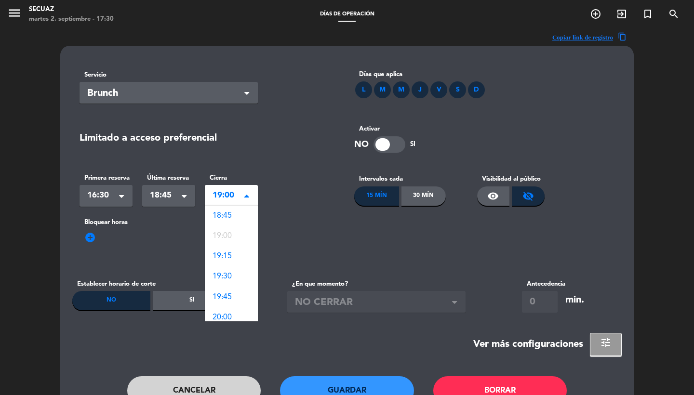
click at [244, 200] on div "Seleccionar × 19:00" at bounding box center [231, 196] width 53 height 22
click at [234, 209] on div "18:45" at bounding box center [231, 216] width 53 height 20
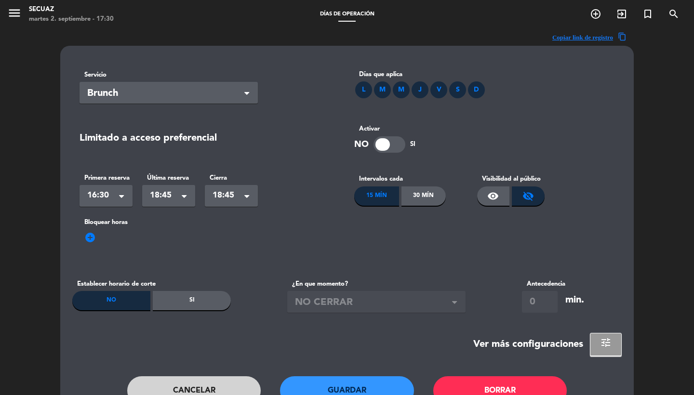
click at [354, 387] on button "Guardar" at bounding box center [347, 390] width 134 height 29
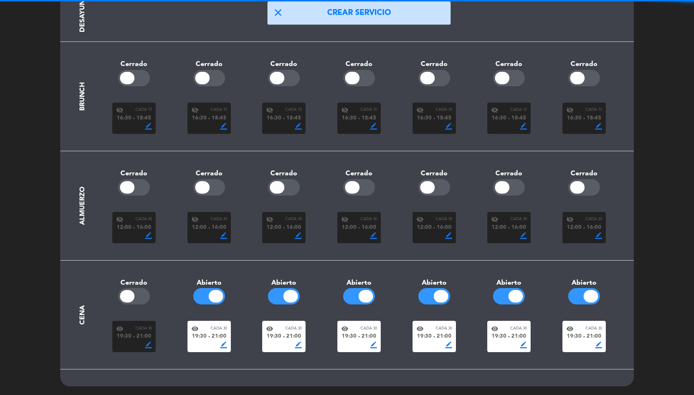
click at [360, 354] on section "Cena Cerrado [PERSON_NAME] visibility Cada 30 19:30 fiber_manual_record 21:00 b…" at bounding box center [347, 315] width 550 height 109
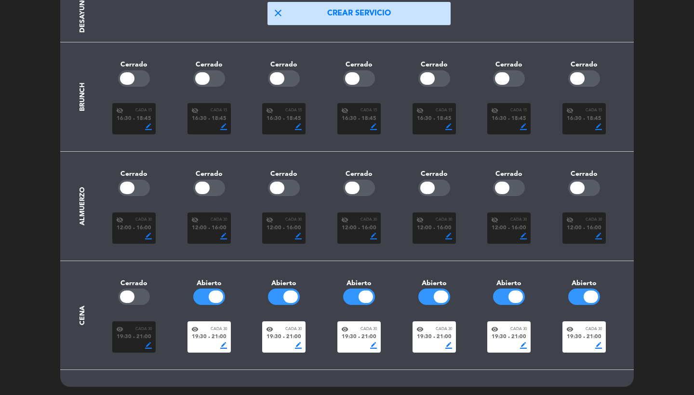
click at [353, 336] on span "19:30" at bounding box center [349, 337] width 15 height 9
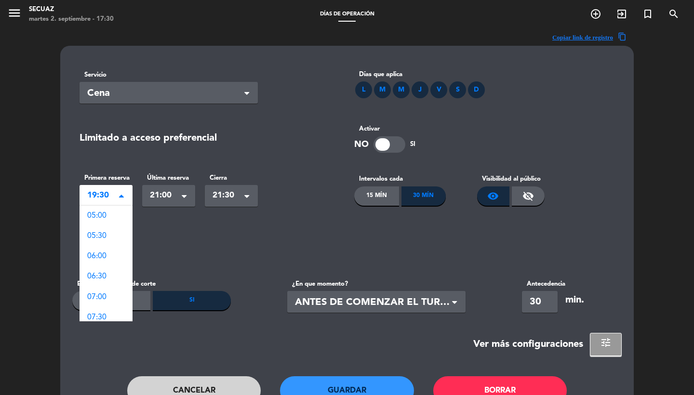
click at [123, 198] on span at bounding box center [121, 196] width 5 height 7
click at [102, 231] on span "19:00" at bounding box center [96, 232] width 19 height 8
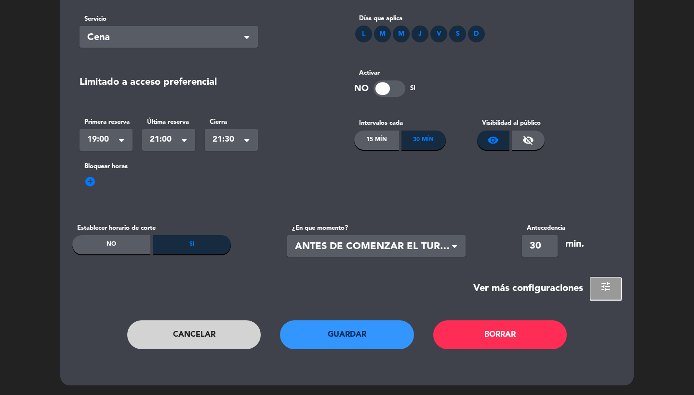
click at [338, 341] on button "Guardar" at bounding box center [347, 335] width 134 height 29
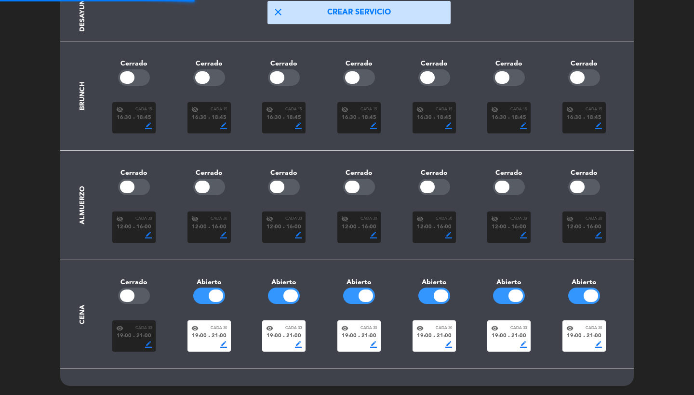
scroll to position [108, 0]
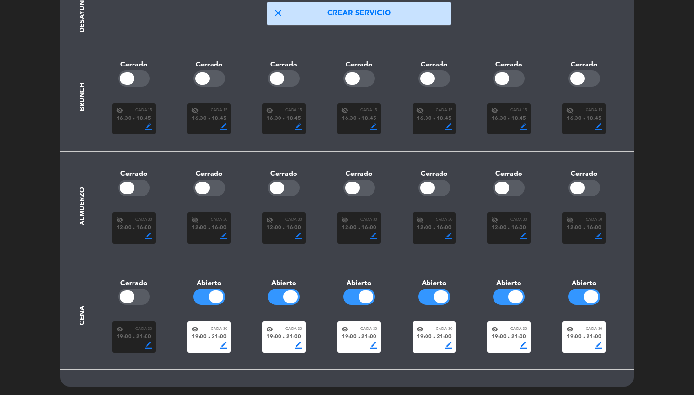
click at [426, 334] on span "19:00" at bounding box center [424, 337] width 15 height 9
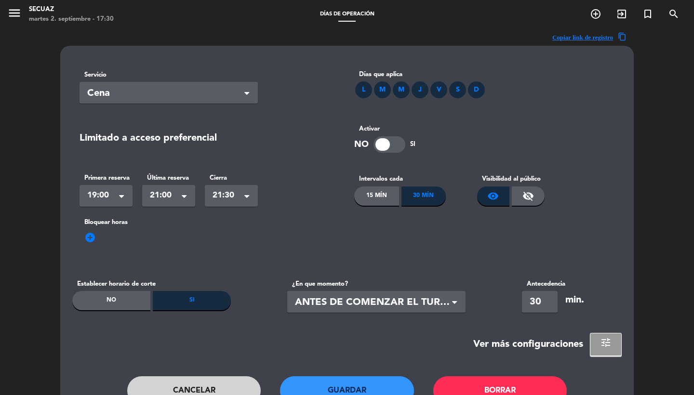
click at [230, 381] on button "Cancelar" at bounding box center [194, 390] width 134 height 29
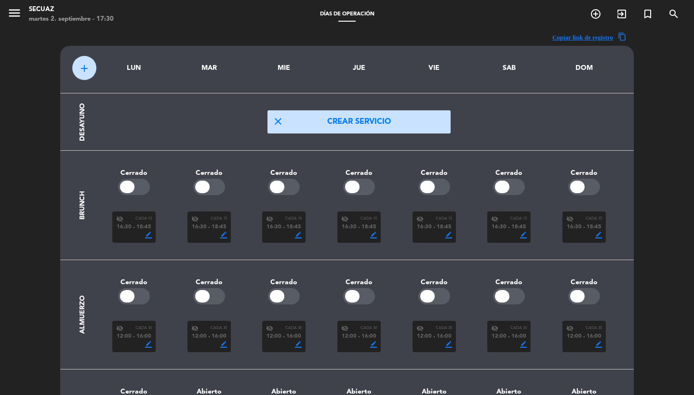
click at [16, 15] on icon "menu" at bounding box center [14, 13] width 14 height 14
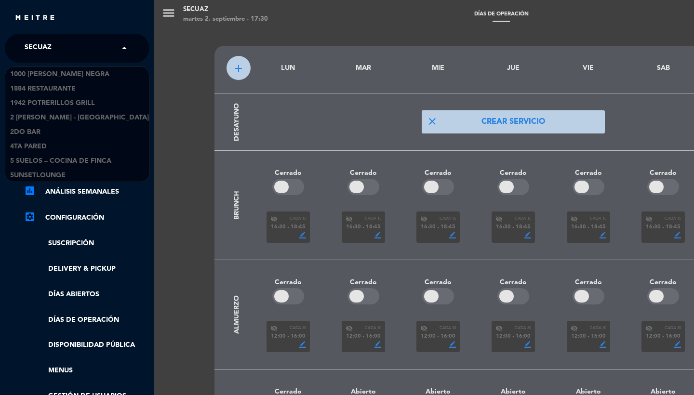
click at [75, 50] on input "text" at bounding box center [78, 48] width 118 height 21
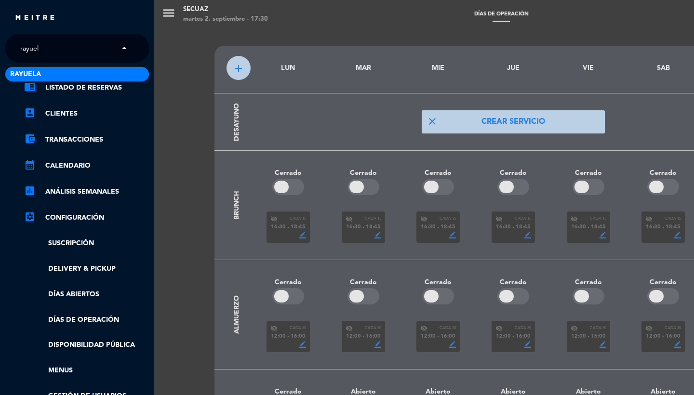
type input "rayuela"
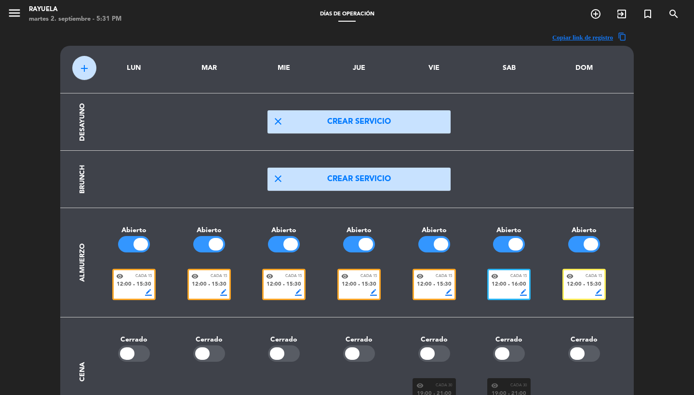
click at [365, 283] on span "15:30" at bounding box center [369, 285] width 15 height 9
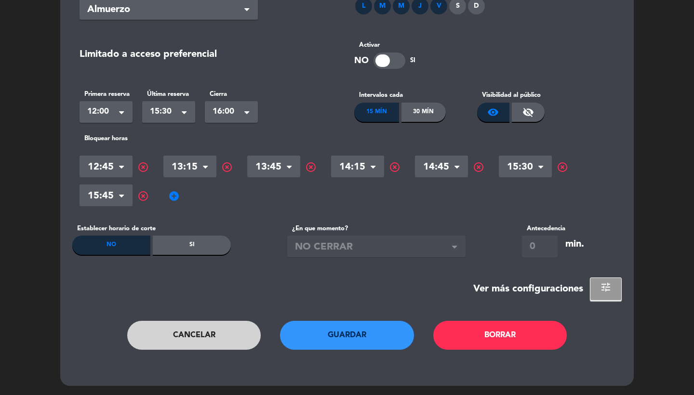
scroll to position [83, 0]
click at [172, 192] on span "add_circle" at bounding box center [174, 197] width 12 height 12
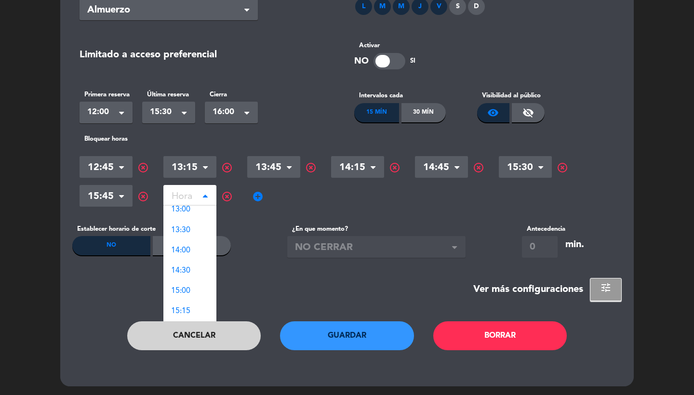
scroll to position [67, 0]
click at [226, 196] on span "highlight_off" at bounding box center [227, 197] width 12 height 12
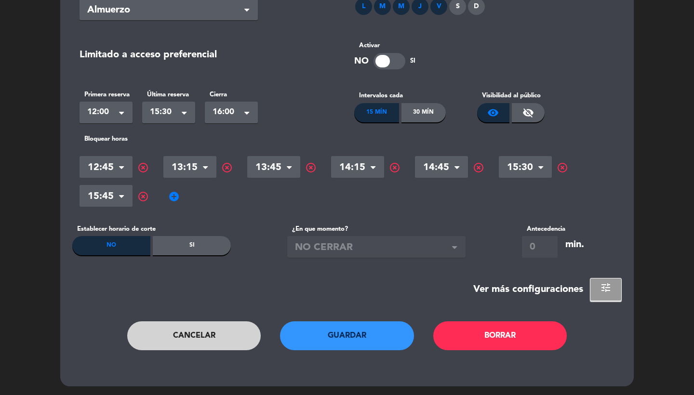
click at [608, 288] on span "tune" at bounding box center [606, 288] width 12 height 12
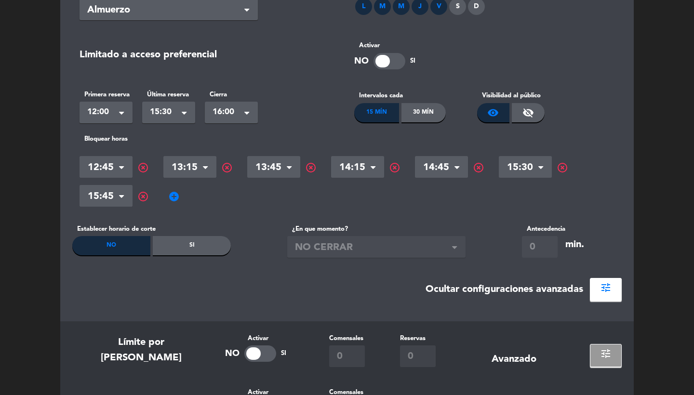
scroll to position [338, 0]
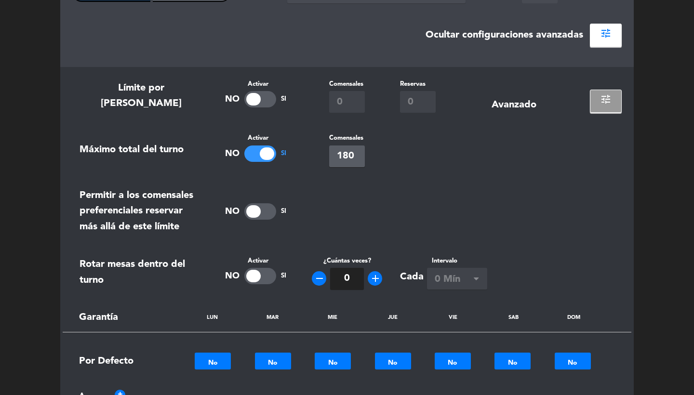
click at [607, 98] on span "tune" at bounding box center [606, 100] width 12 height 12
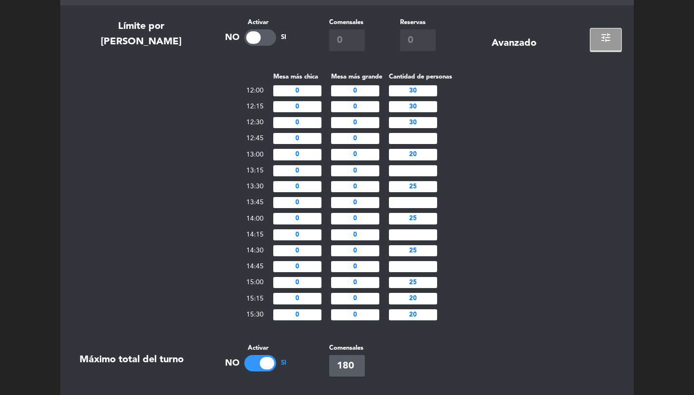
scroll to position [401, 0]
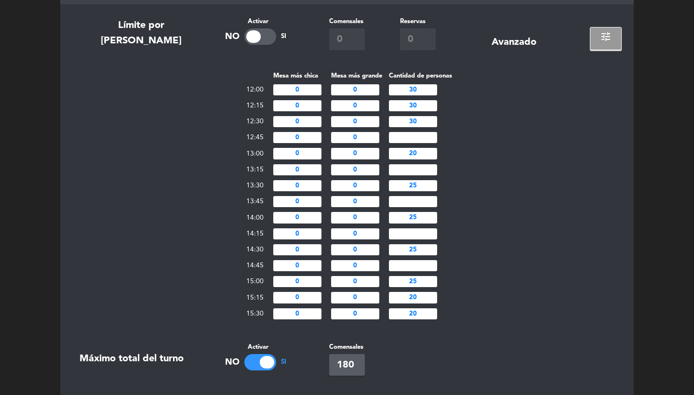
click at [610, 33] on span "tune" at bounding box center [606, 37] width 12 height 12
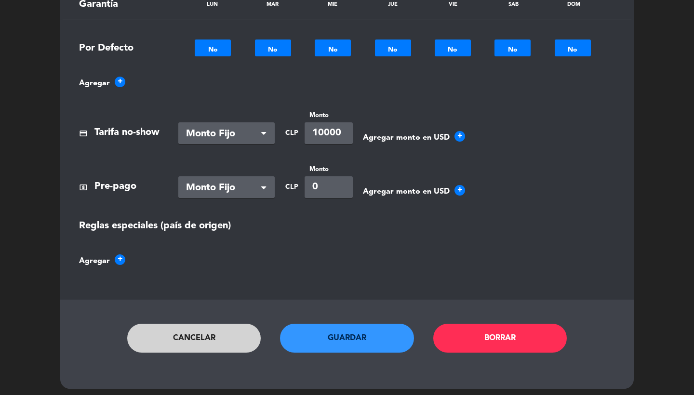
click at [197, 340] on button "Cancelar" at bounding box center [194, 338] width 134 height 29
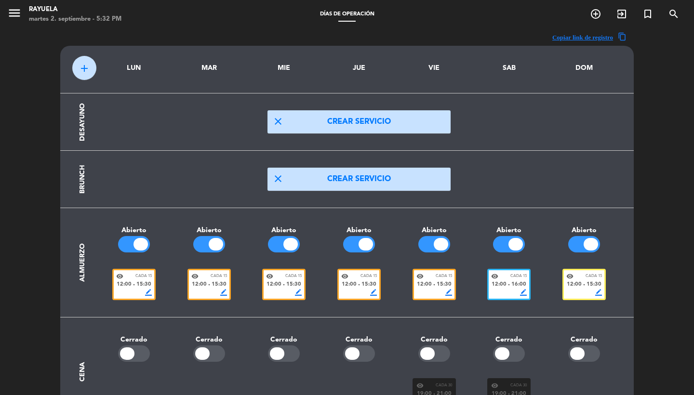
scroll to position [0, 0]
click at [438, 287] on span "15:30" at bounding box center [444, 285] width 15 height 9
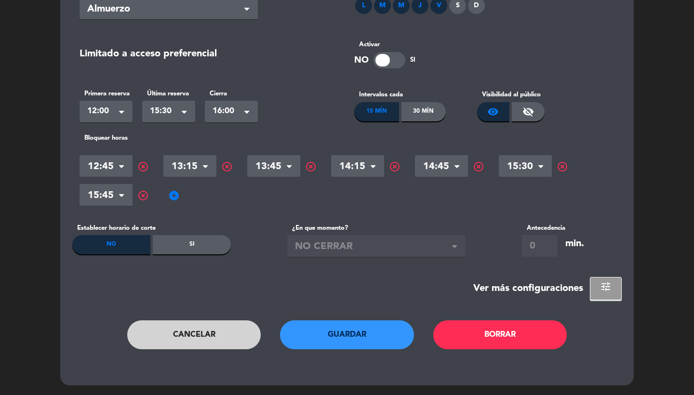
scroll to position [83, 0]
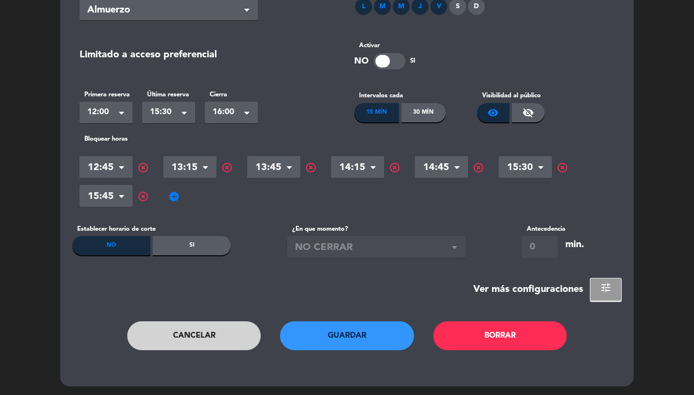
click at [176, 196] on span "add_circle" at bounding box center [174, 197] width 12 height 12
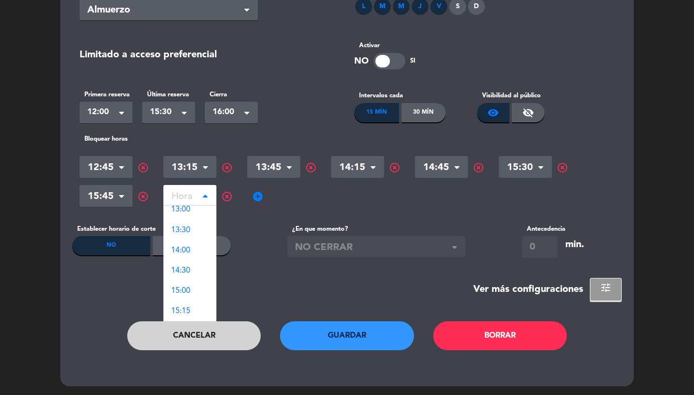
scroll to position [67, 0]
click at [233, 195] on div "highlight_off" at bounding box center [231, 195] width 31 height 12
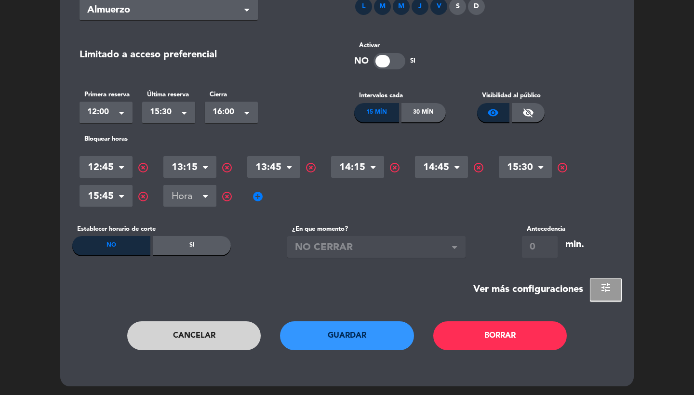
click at [228, 195] on span "highlight_off" at bounding box center [227, 197] width 12 height 12
click at [599, 291] on button "tune" at bounding box center [606, 289] width 32 height 23
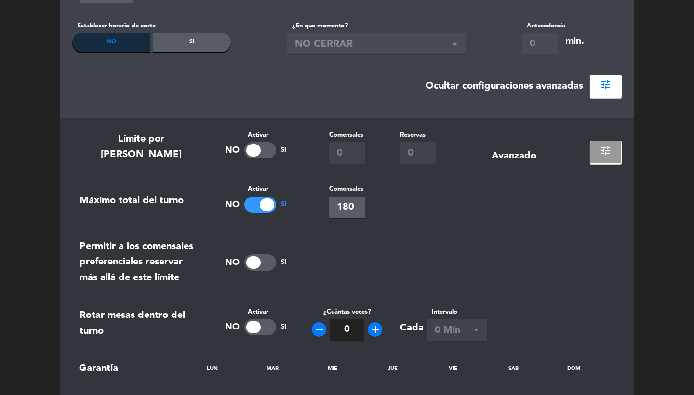
scroll to position [361, 0]
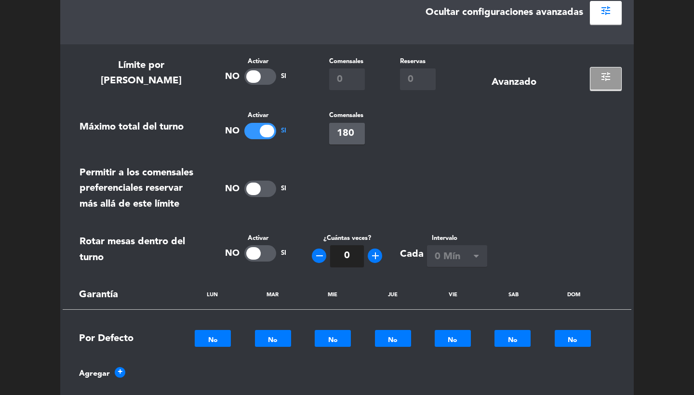
click at [603, 90] on section "Límite por horario Activar No Si Comensales 0 Reservas 0 Avanzado tune Máximo t…" at bounding box center [347, 317] width 574 height 546
click at [613, 76] on button "tune" at bounding box center [606, 78] width 32 height 23
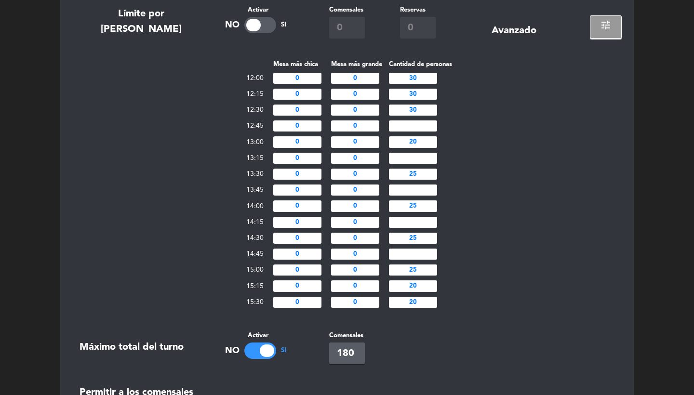
scroll to position [439, 0]
